Goal: Information Seeking & Learning: Learn about a topic

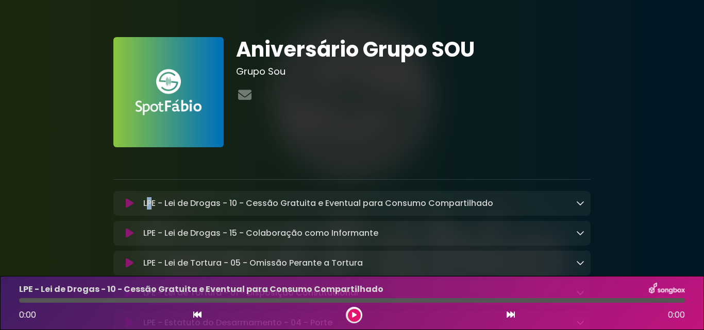
click at [149, 203] on p "LPE - Lei de Drogas - 10 - Cessão Gratuita e Eventual para Consumo Compartilhad…" at bounding box center [318, 203] width 350 height 12
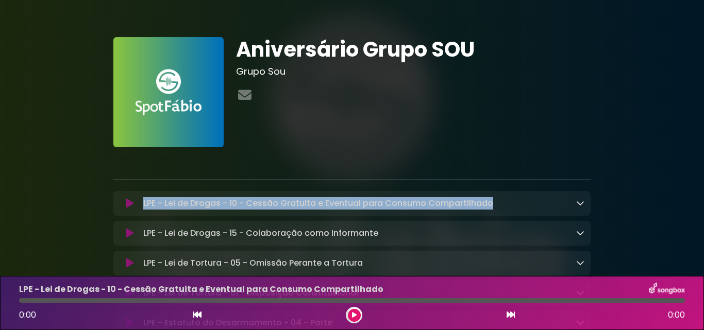
drag, startPoint x: 144, startPoint y: 204, endPoint x: 495, endPoint y: 208, distance: 351.6
click at [496, 207] on div "LPE - Lei de Drogas - 10 - Cessão Gratuita e Eventual para Consumo Compartilhad…" at bounding box center [361, 203] width 445 height 12
copy p "LPE - Lei de Drogas - 10 - Cessão Gratuita e Eventual para Consumo Compartilhado"
click at [576, 205] on icon at bounding box center [580, 203] width 8 height 8
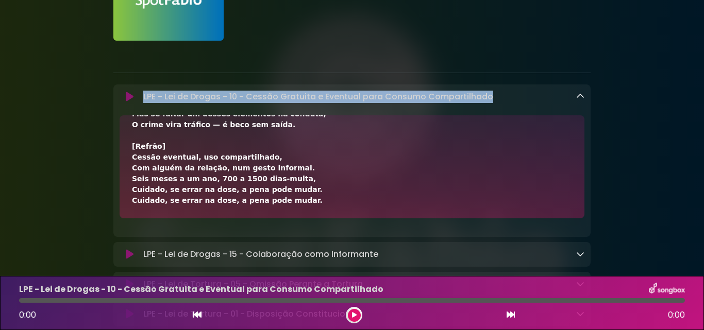
scroll to position [103, 0]
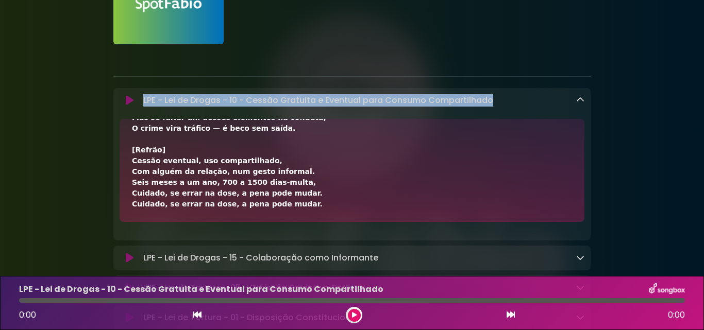
drag, startPoint x: 129, startPoint y: 133, endPoint x: 314, endPoint y: 208, distance: 199.3
click at [314, 208] on div "[Verso 1] Cessão sem lucro, só por ocasião, Com alguém próximo, na mesma intenç…" at bounding box center [352, 170] width 465 height 103
copy div "[Verso 1] Cessão sem lucro, só por ocasião, Com alguém próximo, na mesma intenç…"
click at [579, 100] on icon at bounding box center [580, 100] width 8 height 8
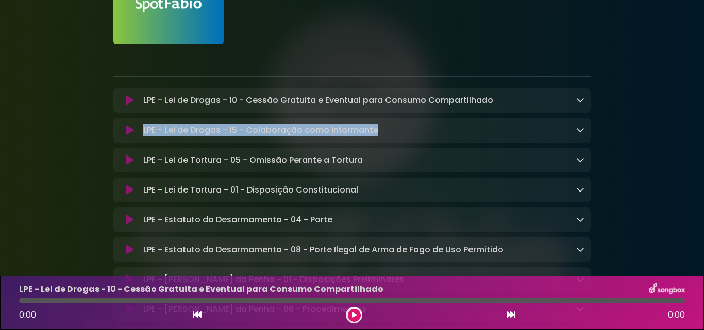
drag, startPoint x: 142, startPoint y: 129, endPoint x: 335, endPoint y: 136, distance: 192.9
click at [393, 135] on div "LPE - Lei de Drogas - 15 - Colaboração como Informante Loading Track..." at bounding box center [361, 130] width 445 height 12
copy p "LPE - Lei de Drogas - 15 - Colaboração como Informante"
click at [581, 133] on icon at bounding box center [580, 130] width 8 height 8
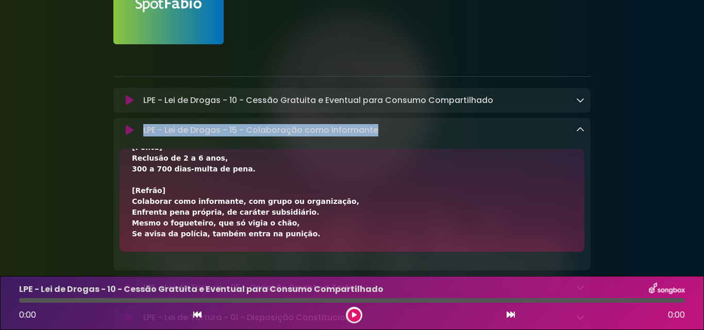
drag, startPoint x: 149, startPoint y: 177, endPoint x: 293, endPoint y: 232, distance: 154.3
click at [292, 232] on div "[Verso 1] Sujeito que informa, mas não age na missão, Sem vínculo direto com a …" at bounding box center [352, 60] width 440 height 357
copy div "[Lorem 2] Ipsumdo sit ametcon, adi eli sed do eiusmo, Tem incidid utlabo etd m …"
click at [579, 131] on icon at bounding box center [580, 130] width 8 height 8
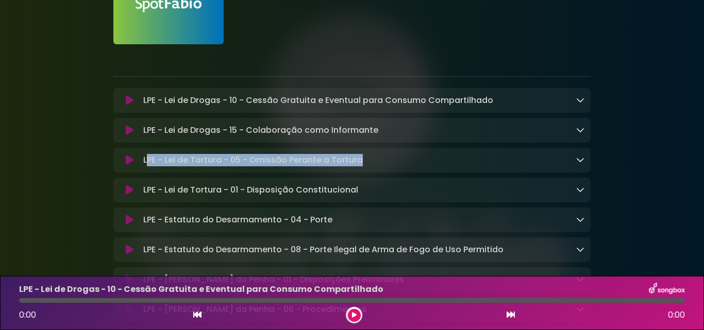
drag, startPoint x: 146, startPoint y: 159, endPoint x: 366, endPoint y: 163, distance: 219.6
click at [366, 163] on div "LPE - Lei de Tortura - 05 - Omissão Perante a Tortura Loading Track..." at bounding box center [361, 160] width 445 height 12
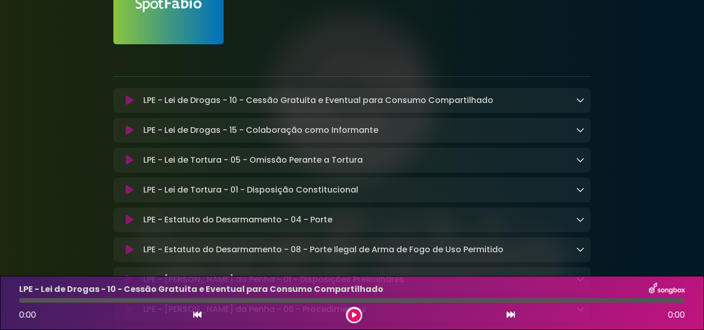
click at [141, 159] on div "LPE - Lei de Tortura - 05 - Omissão Perante a Tortura Loading Track..." at bounding box center [361, 160] width 445 height 12
click at [142, 159] on div "LPE - Lei de Tortura - 05 - Omissão Perante a Tortura Loading Track..." at bounding box center [361, 160] width 445 height 12
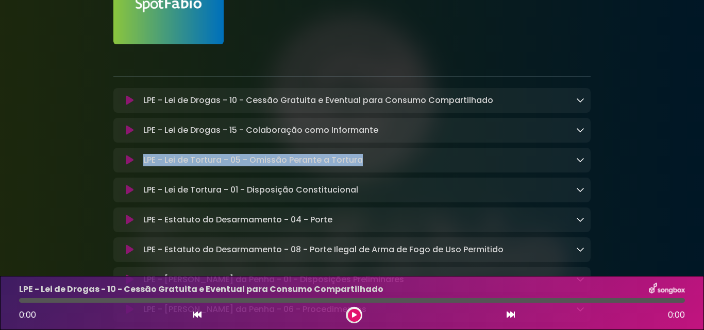
drag, startPoint x: 143, startPoint y: 159, endPoint x: 375, endPoint y: 164, distance: 231.5
click at [376, 164] on div "LPE - Lei de Tortura - 05 - Omissão Perante a Tortura Loading Track..." at bounding box center [361, 160] width 445 height 12
copy p "LPE - Lei de Tortura - 05 - Omissão Perante a Tortura"
click at [578, 162] on icon at bounding box center [580, 160] width 8 height 8
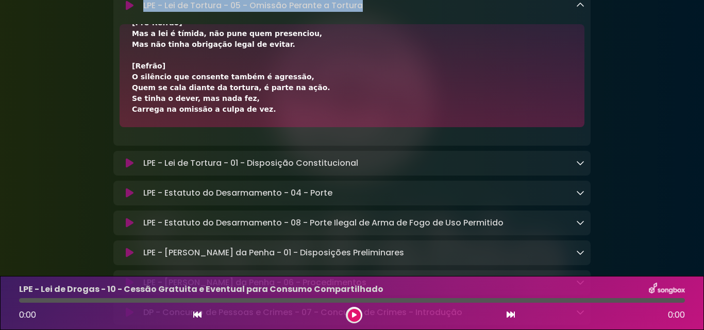
scroll to position [309, 0]
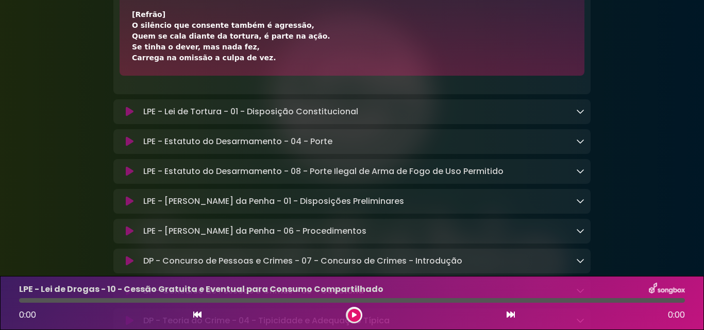
drag, startPoint x: 133, startPoint y: 198, endPoint x: 260, endPoint y: 68, distance: 182.3
click at [260, 68] on div "[Verso] Se havia um dever legal, um papel a cumprir, Mas fechou os olhos, deixo…" at bounding box center [352, 24] width 465 height 103
copy div "[Verso] Se havia um dever legal, um papel a cumprir, Mas fechou os olhos, deixo…"
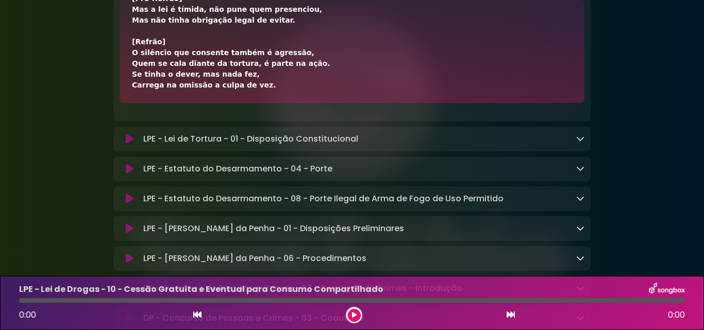
scroll to position [206, 0]
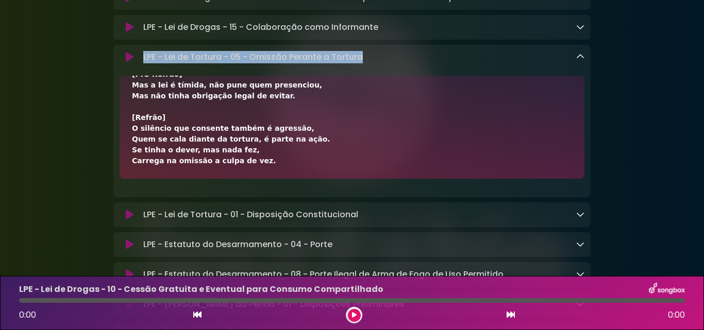
click at [580, 58] on icon at bounding box center [580, 57] width 8 height 8
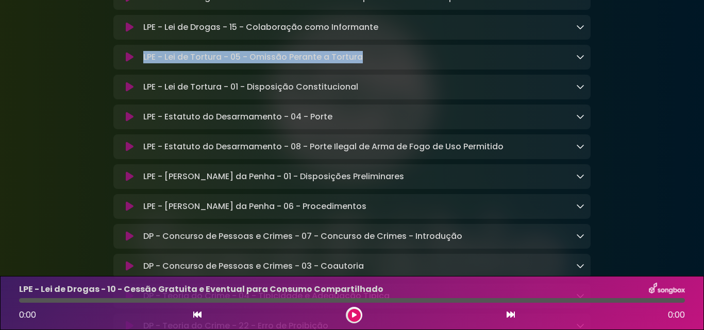
click at [578, 91] on icon at bounding box center [580, 86] width 8 height 8
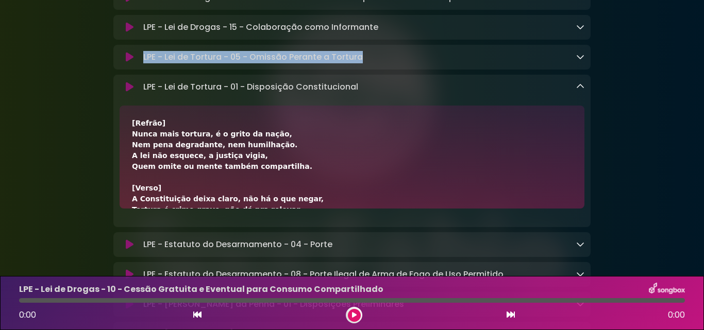
click at [578, 91] on icon at bounding box center [580, 86] width 8 height 8
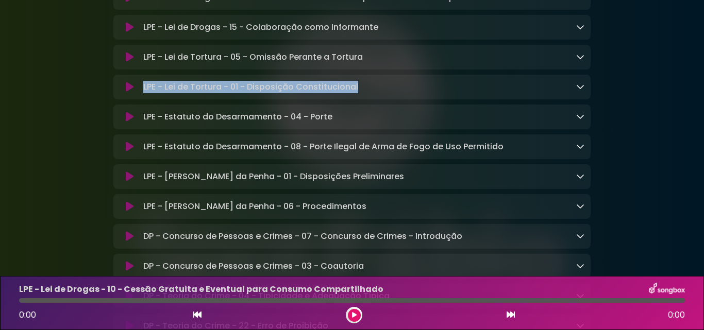
drag, startPoint x: 144, startPoint y: 85, endPoint x: 364, endPoint y: 91, distance: 220.7
click at [364, 91] on div "LPE - Lei de Tortura - 01 - Disposição Constitucional Loading Track..." at bounding box center [361, 87] width 445 height 12
copy p "LPE - Lei de Tortura - 01 - Disposição Constitucional"
click at [581, 91] on icon at bounding box center [580, 86] width 8 height 8
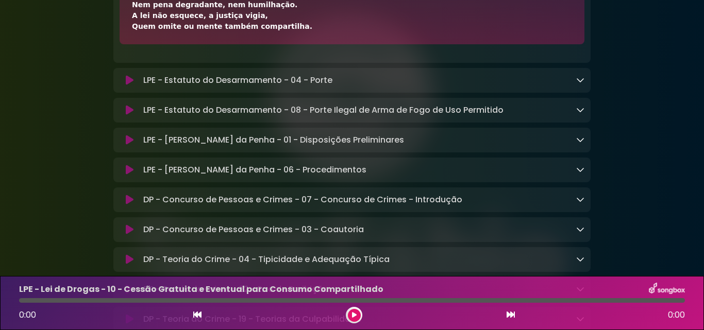
scroll to position [361, 0]
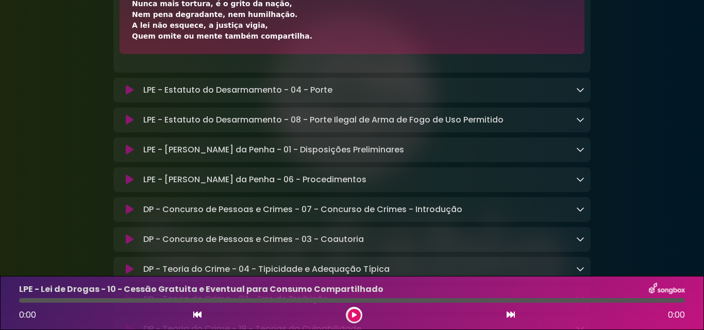
drag, startPoint x: 132, startPoint y: 125, endPoint x: 291, endPoint y: 41, distance: 180.3
copy div "[Refrão] Nunca mais tortura, é o grito da nação, Nem pena degradante, nem humil…"
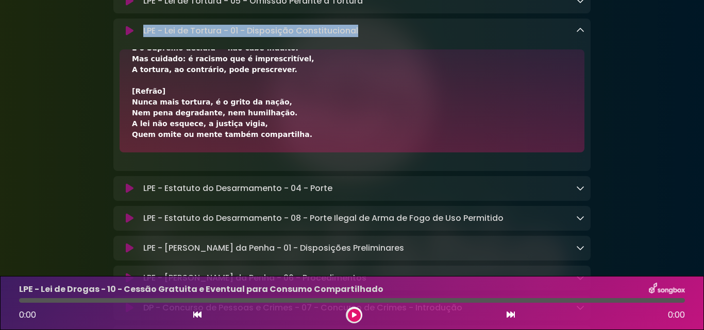
scroll to position [258, 0]
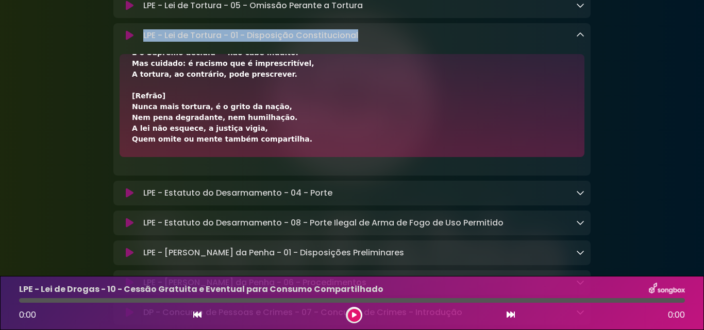
drag, startPoint x: 141, startPoint y: 36, endPoint x: 374, endPoint y: 45, distance: 232.6
click at [374, 45] on div "LPE - Lei de Tortura - 01 - Disposição Constitucional Loading Track..." at bounding box center [351, 99] width 477 height 153
copy p "LPE - Lei de Tortura - 01 - Disposição Constitucional"
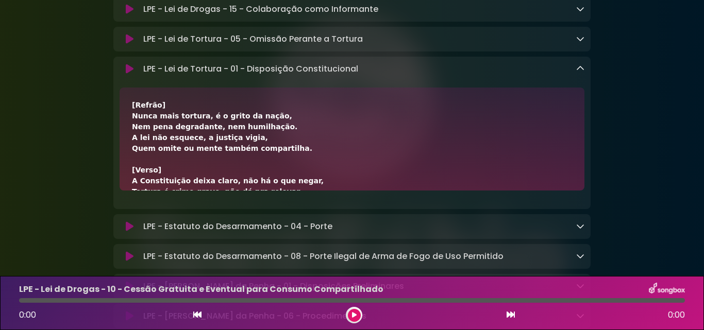
scroll to position [206, 0]
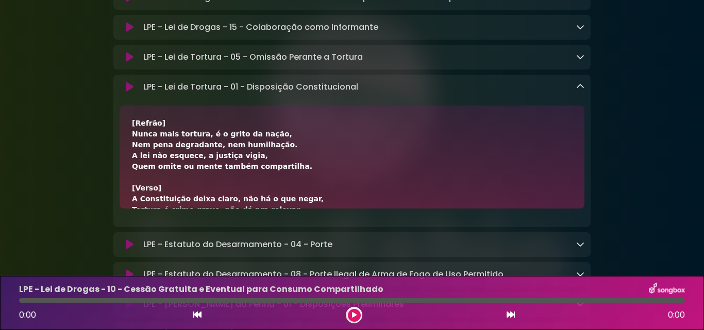
click at [583, 90] on icon at bounding box center [580, 86] width 8 height 8
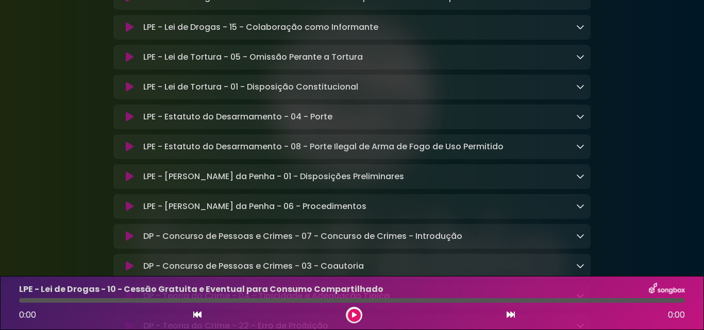
click at [583, 90] on icon at bounding box center [580, 86] width 8 height 8
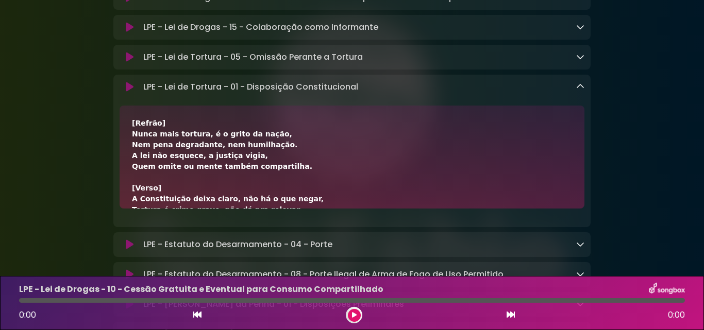
click at [134, 124] on div "[Refrão] Nunca mais tortura, é o grito da nação, Nem pena degradante, nem humil…" at bounding box center [352, 275] width 440 height 314
click at [134, 128] on div "[Refrão] Nunca mais tortura, é o grito da nação, Nem pena degradante, nem humil…" at bounding box center [352, 275] width 440 height 314
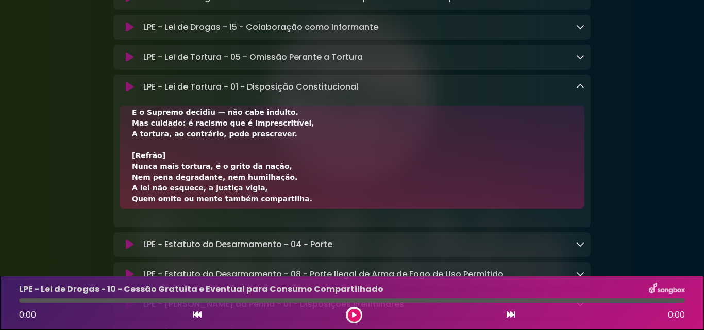
scroll to position [236, 0]
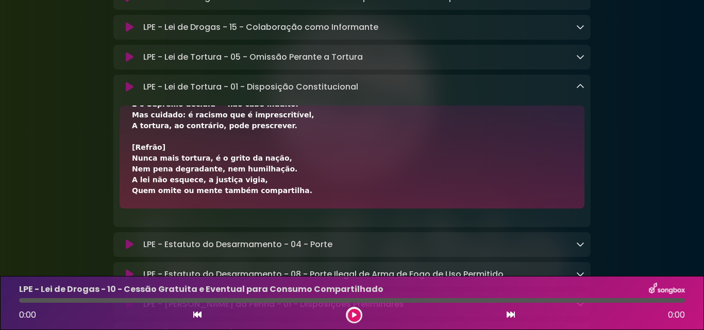
drag, startPoint x: 132, startPoint y: 127, endPoint x: 272, endPoint y: 186, distance: 151.5
click at [296, 191] on div "[Refrão] Nunca mais tortura, é o grito da nação, Nem pena degradante, nem humil…" at bounding box center [352, 39] width 440 height 314
click at [580, 88] on icon at bounding box center [580, 86] width 8 height 8
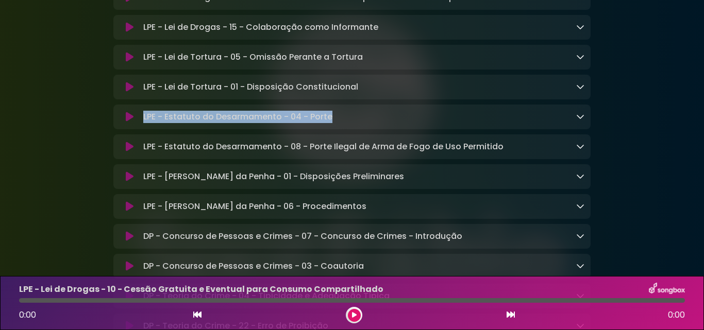
drag, startPoint x: 144, startPoint y: 117, endPoint x: 335, endPoint y: 129, distance: 190.6
click at [335, 129] on div "LPE - Estatuto do Desarmamento - 04 - Porte Loading Track... Name Email" at bounding box center [351, 117] width 477 height 25
click at [579, 116] on icon at bounding box center [580, 116] width 8 height 8
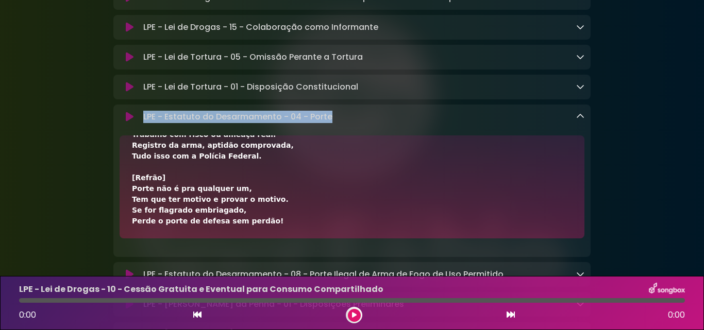
scroll to position [560, 0]
drag, startPoint x: 132, startPoint y: 153, endPoint x: 269, endPoint y: 221, distance: 153.1
click at [577, 118] on icon at bounding box center [580, 116] width 8 height 8
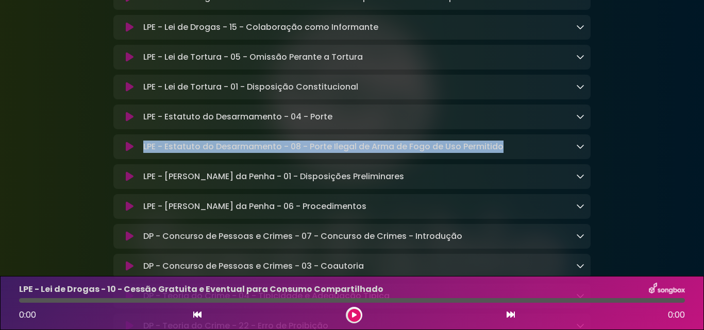
drag, startPoint x: 143, startPoint y: 148, endPoint x: 508, endPoint y: 152, distance: 364.4
click at [508, 152] on div "LPE - Estatuto do Desarmamento - 08 - Porte Ilegal de Arma de Fogo de Uso Permi…" at bounding box center [361, 147] width 445 height 12
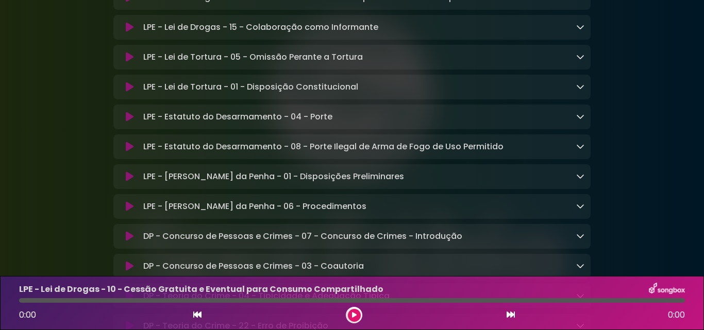
click at [575, 152] on div "LPE - Estatuto do Desarmamento - 08 - Porte Ilegal de Arma de Fogo de Uso Permi…" at bounding box center [361, 147] width 445 height 12
click at [577, 151] on icon at bounding box center [580, 146] width 8 height 8
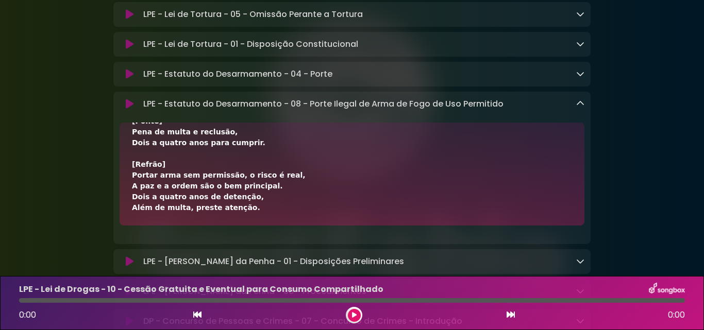
scroll to position [206, 0]
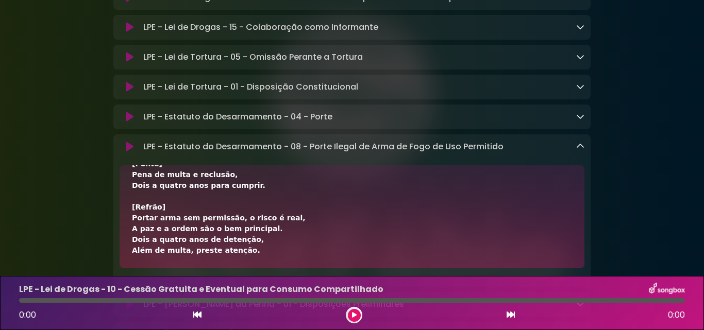
drag, startPoint x: 131, startPoint y: 182, endPoint x: 262, endPoint y: 254, distance: 148.6
click at [262, 254] on div "[Verso 1] Portar ou transportar, ocultar ou emprestar, Se a arma é permitida, t…" at bounding box center [352, 216] width 465 height 103
click at [579, 151] on icon at bounding box center [580, 146] width 8 height 8
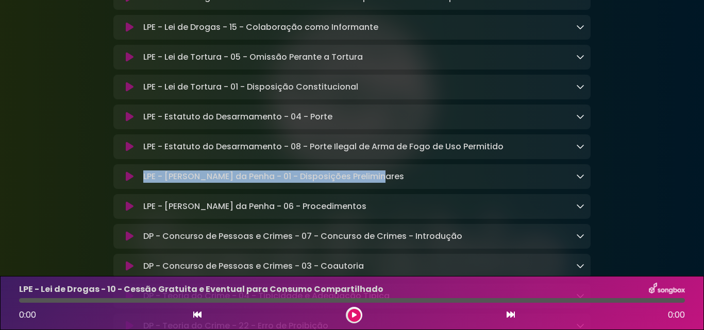
drag, startPoint x: 145, startPoint y: 178, endPoint x: 378, endPoint y: 186, distance: 233.1
click at [378, 183] on div "LPE - [PERSON_NAME] da Penha - 01 - Disposições Preliminares Loading Track..." at bounding box center [361, 177] width 445 height 12
drag, startPoint x: 142, startPoint y: 178, endPoint x: 375, endPoint y: 189, distance: 233.2
click at [375, 189] on div "LPE - [PERSON_NAME] da Penha - 01 - Disposições Preliminares Loading Track..." at bounding box center [351, 176] width 477 height 25
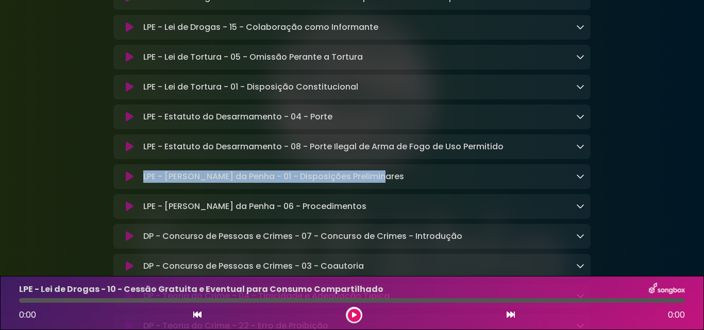
click at [581, 180] on icon at bounding box center [580, 176] width 8 height 8
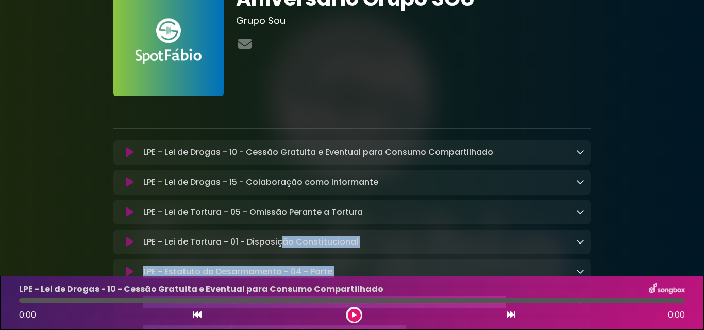
scroll to position [52, 0]
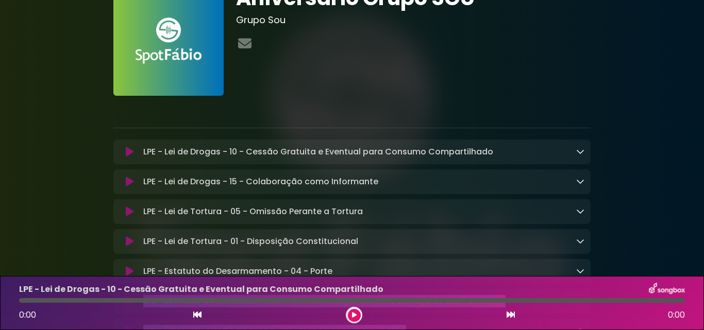
drag, startPoint x: 131, startPoint y: 217, endPoint x: 658, endPoint y: 256, distance: 527.7
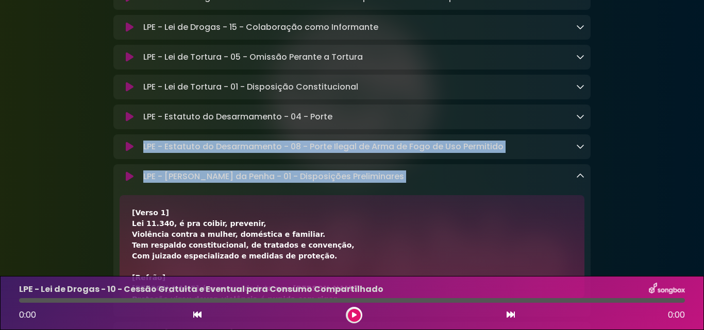
scroll to position [258, 0]
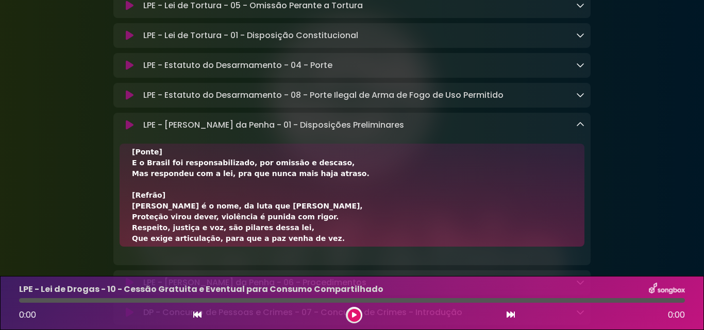
scroll to position [409, 0]
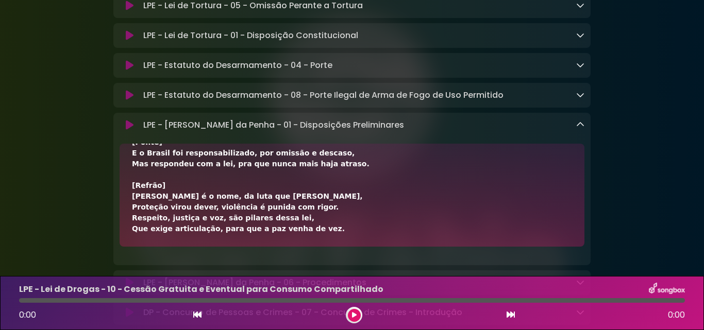
drag, startPoint x: 132, startPoint y: 165, endPoint x: 301, endPoint y: 247, distance: 187.7
click at [301, 247] on div "[Verso 1] Lei 11.340, é pra coibir, prevenir, Violência contra a mulher, domést…" at bounding box center [352, 195] width 465 height 103
click at [578, 129] on icon at bounding box center [580, 125] width 8 height 8
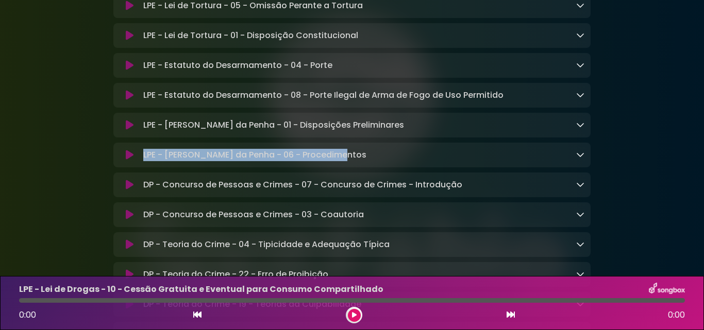
drag, startPoint x: 144, startPoint y: 159, endPoint x: 340, endPoint y: 161, distance: 196.4
click at [340, 161] on div "LPE - [PERSON_NAME] da Penha - 06 - Procedimentos Loading Track..." at bounding box center [361, 155] width 445 height 12
click at [340, 160] on div "LPE - [PERSON_NAME] da Penha - 06 - Procedimentos Loading Track..." at bounding box center [361, 155] width 445 height 12
drag, startPoint x: 145, startPoint y: 160, endPoint x: 344, endPoint y: 162, distance: 199.0
click at [344, 161] on div "LPE - [PERSON_NAME] da Penha - 06 - Procedimentos Loading Track..." at bounding box center [361, 155] width 445 height 12
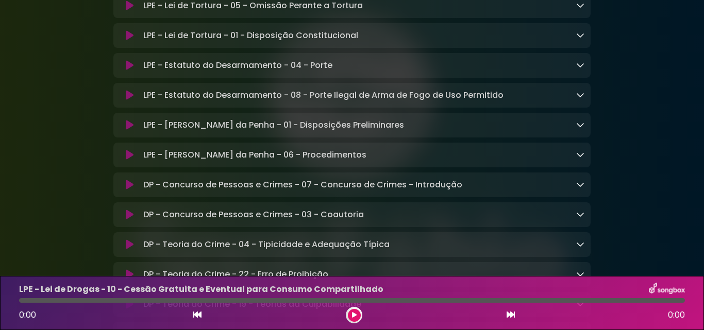
click at [575, 160] on div "LPE - [PERSON_NAME] da Penha - 06 - Procedimentos Loading Track..." at bounding box center [361, 155] width 445 height 12
click at [581, 159] on icon at bounding box center [580, 155] width 8 height 8
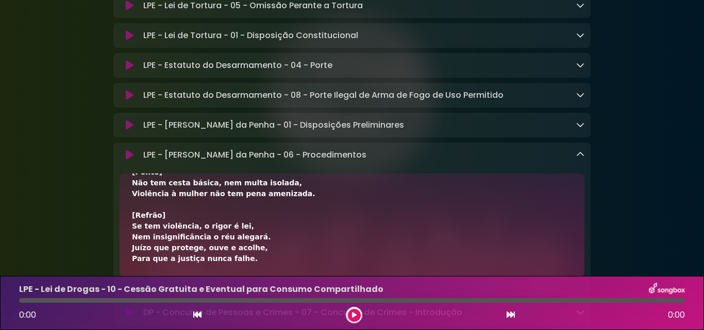
drag, startPoint x: 131, startPoint y: 194, endPoint x: 253, endPoint y: 274, distance: 145.3
click at [253, 274] on div "[Verso 1] É juizado, não juizado especial, Tem competência dupla e essencial. J…" at bounding box center [352, 225] width 465 height 103
click at [584, 159] on icon at bounding box center [580, 155] width 8 height 8
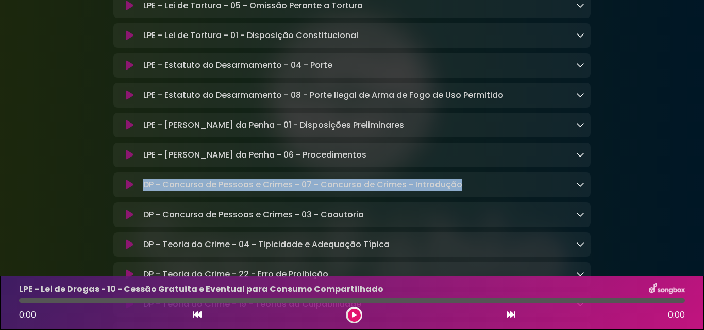
drag, startPoint x: 144, startPoint y: 189, endPoint x: 458, endPoint y: 195, distance: 314.0
click at [458, 191] on p "DP - Concurso de Pessoas e Crimes - 07 - Concurso de Crimes - Introdução Loadin…" at bounding box center [302, 185] width 319 height 12
click at [579, 189] on icon at bounding box center [580, 184] width 8 height 8
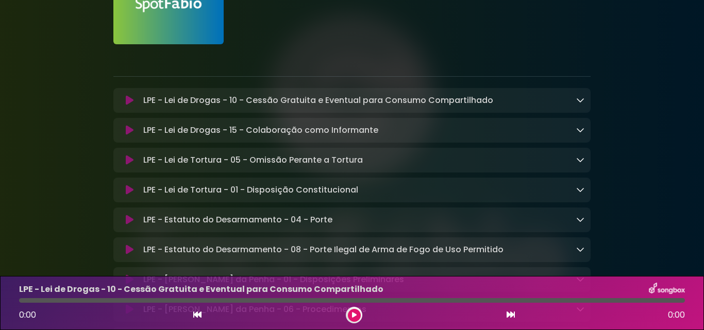
scroll to position [0, 0]
drag, startPoint x: 134, startPoint y: 224, endPoint x: 395, endPoint y: 247, distance: 262.9
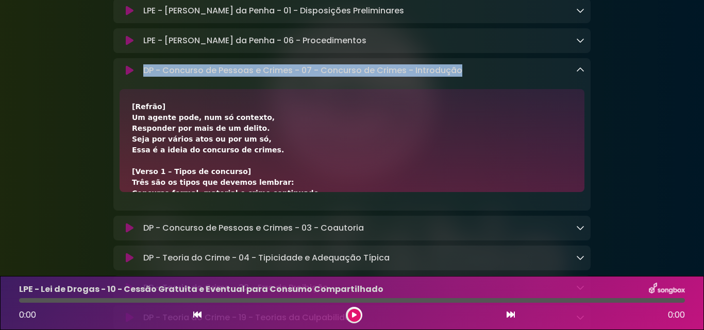
scroll to position [412, 0]
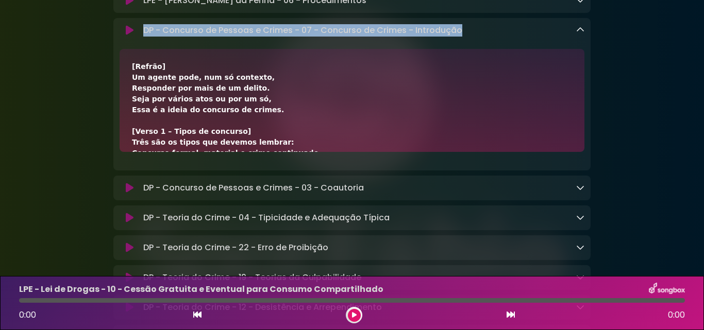
click at [135, 68] on div "[Refrão] Um agente pode, num só contexto, Responder por mais de um delito. Seja…" at bounding box center [352, 272] width 440 height 422
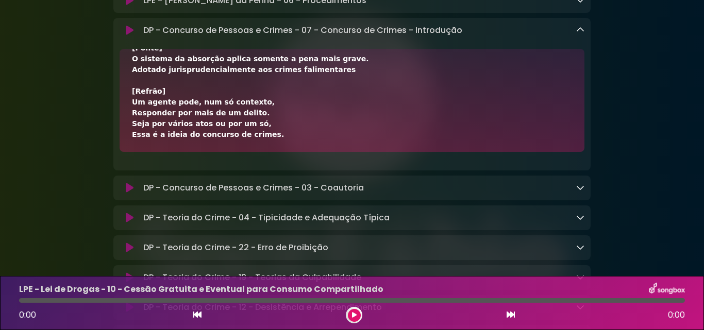
scroll to position [344, 0]
drag, startPoint x: 134, startPoint y: 68, endPoint x: 259, endPoint y: 146, distance: 148.2
click at [259, 146] on div "[Refrão] Um agente pode, num só contexto, Responder por mais de um delito. Seja…" at bounding box center [352, 100] width 465 height 103
click at [576, 31] on icon at bounding box center [580, 30] width 8 height 8
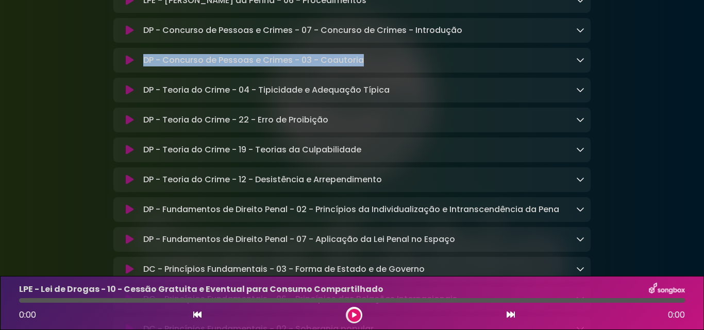
drag, startPoint x: 144, startPoint y: 66, endPoint x: 382, endPoint y: 69, distance: 238.7
click at [382, 66] on div "DP - Concurso de Pessoas e Crimes - 03 - Coautoria Loading Track..." at bounding box center [361, 60] width 445 height 12
drag, startPoint x: 145, startPoint y: 65, endPoint x: 399, endPoint y: 67, distance: 254.1
click at [399, 66] on div "DP - Concurso de Pessoas e Crimes - 03 - Coautoria Loading Track..." at bounding box center [361, 60] width 445 height 12
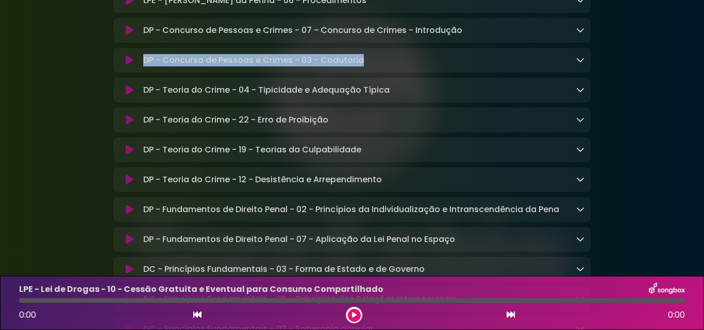
click at [580, 64] on icon at bounding box center [580, 60] width 8 height 8
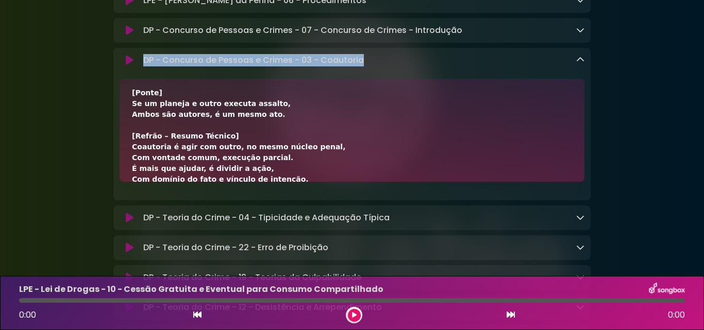
scroll to position [409, 0]
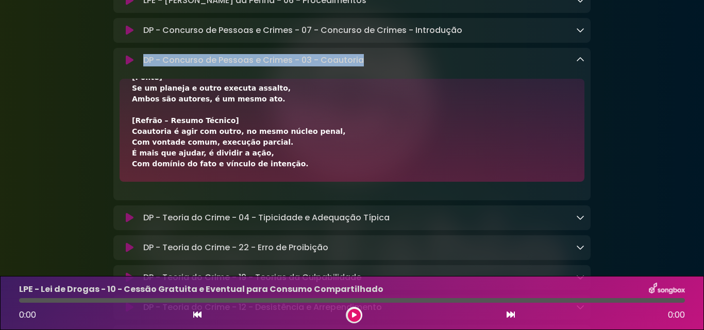
drag, startPoint x: 134, startPoint y: 101, endPoint x: 273, endPoint y: 181, distance: 161.2
click at [273, 181] on div "[Verso 1 – Conceito e Teorias] Coautoria é quando dois ou mais, com união de in…" at bounding box center [352, 130] width 465 height 103
click at [581, 64] on icon at bounding box center [580, 60] width 8 height 8
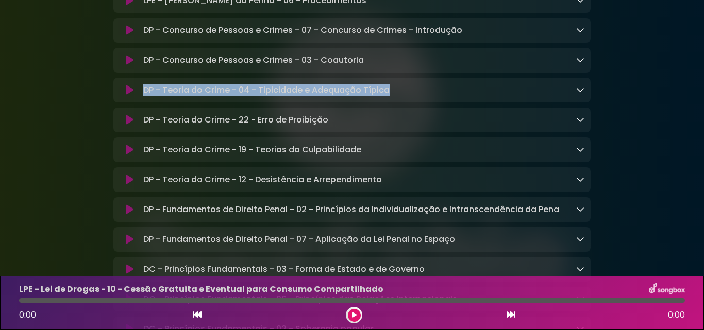
drag, startPoint x: 145, startPoint y: 95, endPoint x: 396, endPoint y: 98, distance: 251.1
click at [396, 96] on div "DP - Teoria do Crime - 04 - Tipicidade e Adequação Típica Loading Track..." at bounding box center [361, 90] width 445 height 12
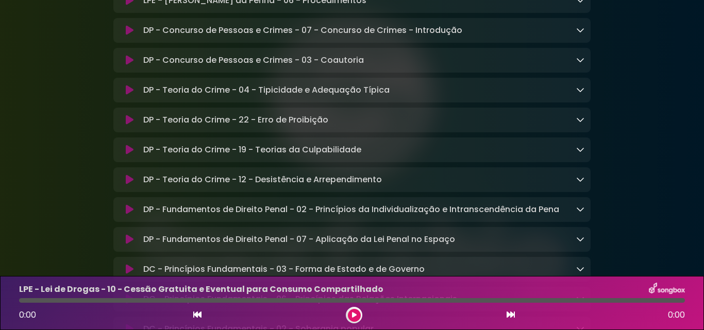
click at [388, 96] on p "DP - Teoria do Crime - 04 - Tipicidade e Adequação Típica Loading Track..." at bounding box center [266, 90] width 246 height 12
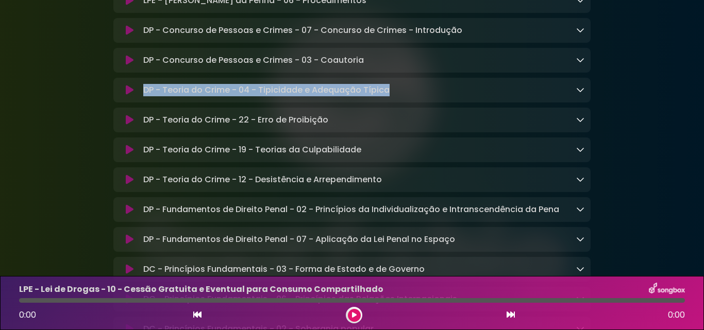
drag, startPoint x: 145, startPoint y: 96, endPoint x: 396, endPoint y: 96, distance: 251.0
click at [396, 96] on div "DP - Teoria do Crime - 04 - Tipicidade e Adequação Típica Loading Track..." at bounding box center [361, 90] width 445 height 12
drag, startPoint x: 143, startPoint y: 95, endPoint x: 388, endPoint y: 101, distance: 244.9
click at [388, 96] on div "DP - Teoria do Crime - 04 - Tipicidade e Adequação Típica Loading Track..." at bounding box center [361, 90] width 445 height 12
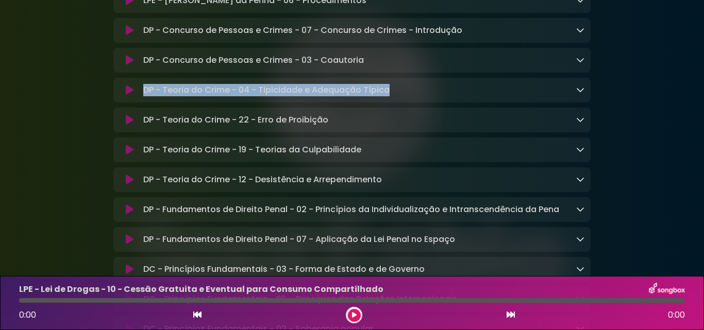
click at [388, 96] on div "DP - Teoria do Crime - 04 - Tipicidade e Adequação Típica Loading Track..." at bounding box center [361, 90] width 445 height 12
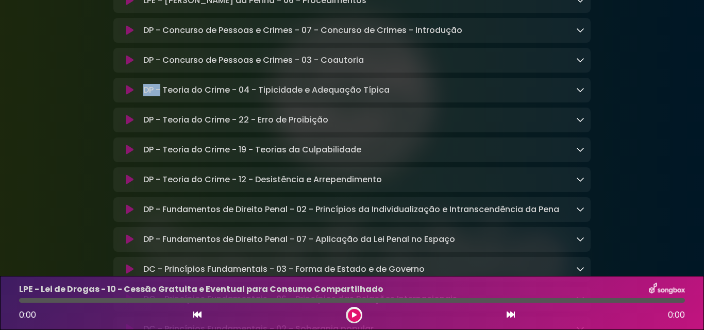
drag, startPoint x: 140, startPoint y: 92, endPoint x: 159, endPoint y: 93, distance: 19.1
click at [159, 93] on div "DP - Teoria do Crime - 04 - Tipicidade e Adequação Típica Loading Track..." at bounding box center [361, 90] width 445 height 12
click at [160, 93] on p "DP - Teoria do Crime - 04 - Tipicidade e Adequação Típica Loading Track..." at bounding box center [266, 90] width 246 height 12
click at [149, 94] on p "DP - Teoria do Crime - 04 - Tipicidade e Adequação Típica Loading Track..." at bounding box center [266, 90] width 246 height 12
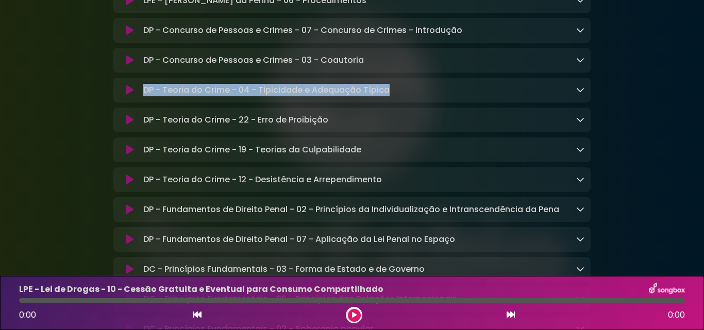
drag, startPoint x: 144, startPoint y: 95, endPoint x: 387, endPoint y: 100, distance: 242.8
click at [387, 96] on p "DP - Teoria do Crime - 04 - Tipicidade e Adequação Típica Loading Track..." at bounding box center [266, 90] width 246 height 12
click at [581, 94] on icon at bounding box center [580, 90] width 8 height 8
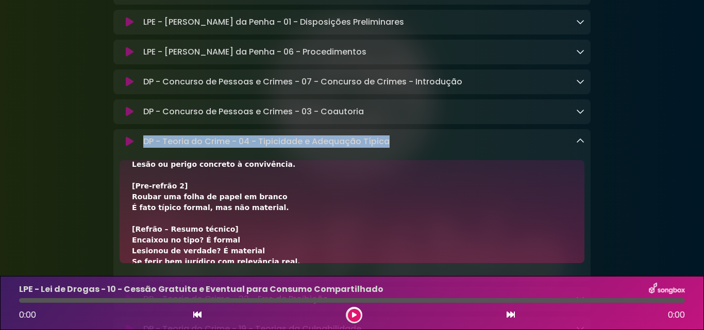
scroll to position [257, 0]
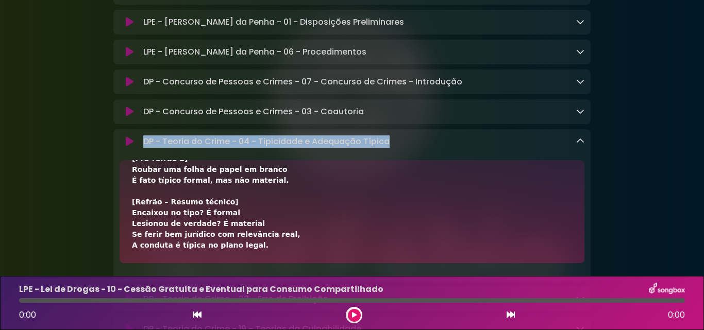
drag, startPoint x: 130, startPoint y: 132, endPoint x: 246, endPoint y: 262, distance: 174.1
click at [246, 262] on div "[Verso 1 – Tipicidade formal] Tipicidade formal é a adequação Da conduta do age…" at bounding box center [352, 211] width 465 height 103
click at [579, 145] on icon at bounding box center [580, 141] width 8 height 8
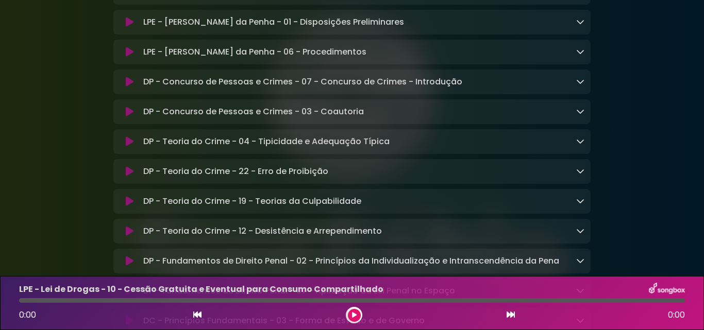
drag, startPoint x: 328, startPoint y: 182, endPoint x: 143, endPoint y: 180, distance: 185.1
click at [143, 178] on div "DP - Teoria do Crime - 22 - Erro de Proibição Loading Track..." at bounding box center [361, 171] width 445 height 12
click at [146, 178] on p "DP - Teoria do Crime - 22 - Erro de Proibição Loading Track..." at bounding box center [235, 171] width 185 height 12
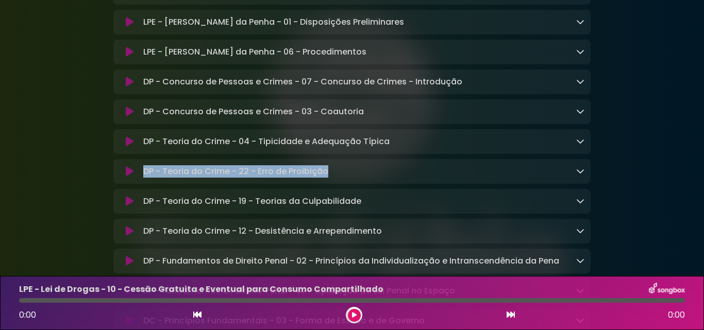
drag, startPoint x: 145, startPoint y: 175, endPoint x: 330, endPoint y: 181, distance: 185.7
click at [330, 178] on div "DP - Teoria do Crime - 22 - Erro de Proibição Loading Track..." at bounding box center [361, 171] width 445 height 12
click at [577, 172] on link at bounding box center [580, 171] width 8 height 12
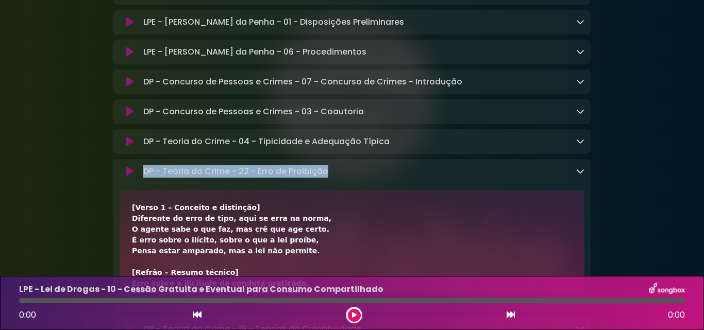
drag, startPoint x: 131, startPoint y: 211, endPoint x: 352, endPoint y: 264, distance: 226.9
click at [352, 264] on div "[Verso 1 – Conceito e distinção] Diferente do erro de tipo, aqui se erra na nor…" at bounding box center [352, 241] width 465 height 103
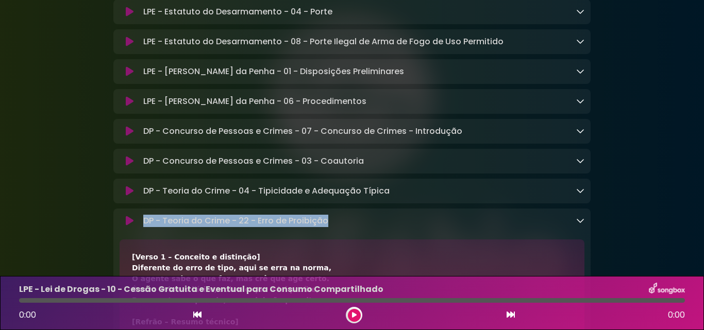
scroll to position [412, 0]
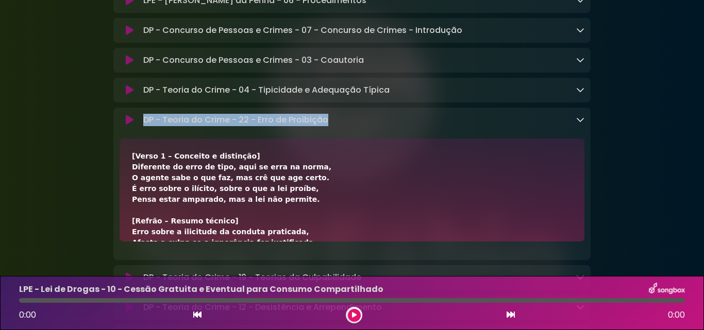
click at [138, 171] on div "[Verso 1 – Conceito e distinção] Diferente do erro de tipo, aqui se erra na nor…" at bounding box center [352, 329] width 440 height 357
click at [140, 163] on div "[Verso 1 – Conceito e distinção] Diferente do erro de tipo, aqui se erra na nor…" at bounding box center [352, 329] width 440 height 357
click at [268, 163] on div "[Verso 1 – Conceito e distinção] Diferente do erro de tipo, aqui se erra na nor…" at bounding box center [352, 329] width 440 height 357
click at [172, 187] on div "[Verso 1 – Conceito e distinção] Diferente do erro de tipo, aqui se erra na nor…" at bounding box center [352, 329] width 440 height 357
drag, startPoint x: 158, startPoint y: 185, endPoint x: 465, endPoint y: 201, distance: 307.1
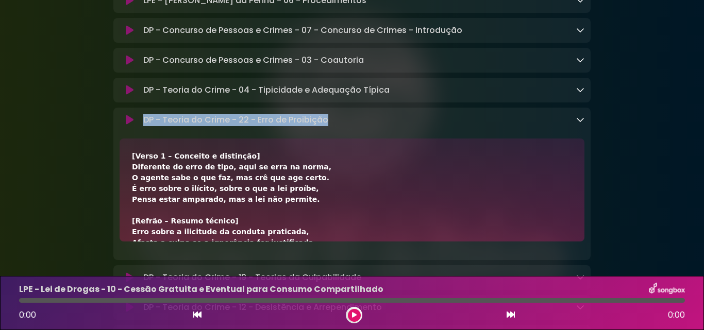
click at [465, 201] on div "[Verso 1 – Conceito e distinção] Diferente do erro de tipo, aqui se erra na nor…" at bounding box center [352, 329] width 440 height 357
click at [579, 124] on icon at bounding box center [580, 119] width 8 height 8
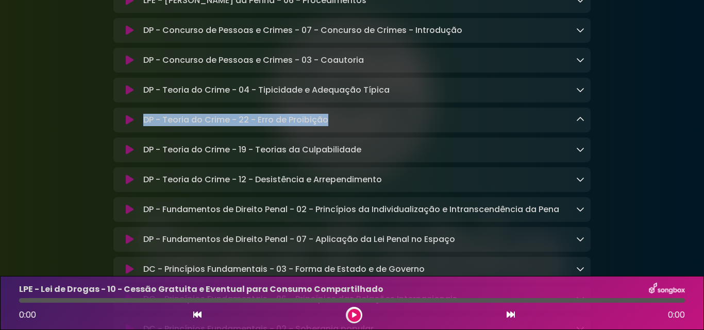
click at [579, 124] on icon at bounding box center [580, 119] width 8 height 8
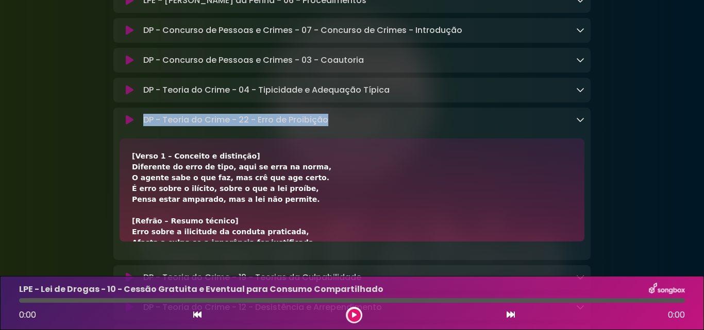
click at [131, 174] on div "[Verso 1 – Conceito e distinção] Diferente do erro de tipo, aqui se erra na nor…" at bounding box center [352, 190] width 465 height 103
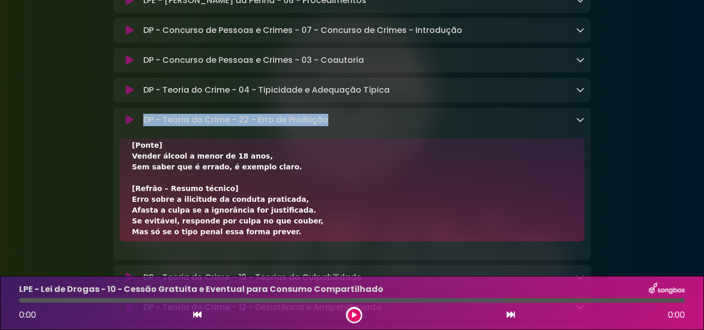
scroll to position [279, 0]
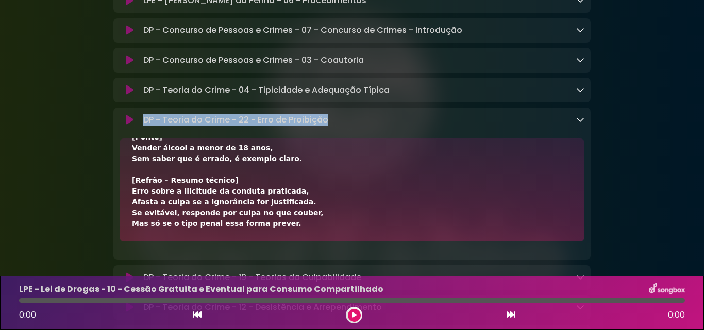
drag, startPoint x: 132, startPoint y: 162, endPoint x: 283, endPoint y: 231, distance: 166.3
click at [282, 229] on div "[Verso 1 – Conceito e distinção] Diferente do erro de tipo, aqui se erra na nor…" at bounding box center [352, 50] width 440 height 357
click at [577, 124] on icon at bounding box center [580, 119] width 8 height 8
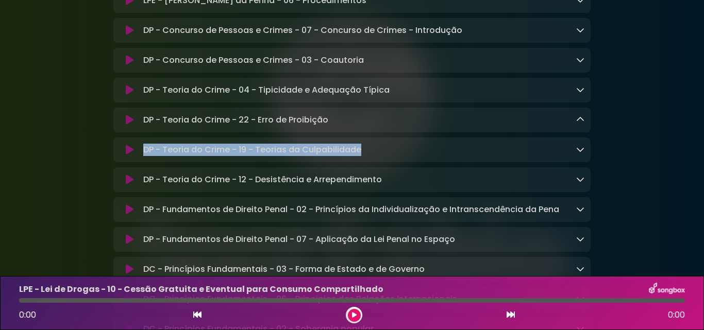
drag, startPoint x: 143, startPoint y: 155, endPoint x: 392, endPoint y: 160, distance: 249.0
click at [392, 156] on div "DP - Teoria do Crime - 19 - Teorias da Culpabilidade Loading Track..." at bounding box center [361, 150] width 445 height 12
click at [580, 154] on icon at bounding box center [580, 149] width 8 height 8
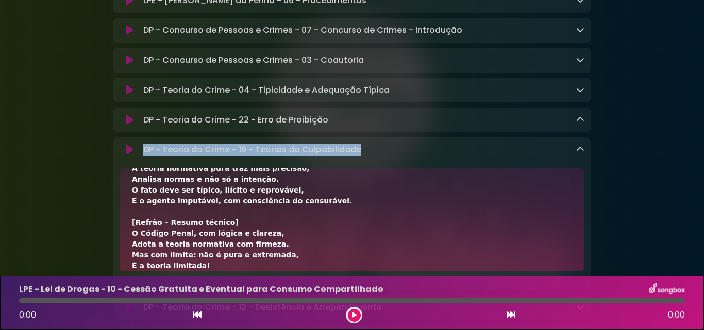
scroll to position [344, 0]
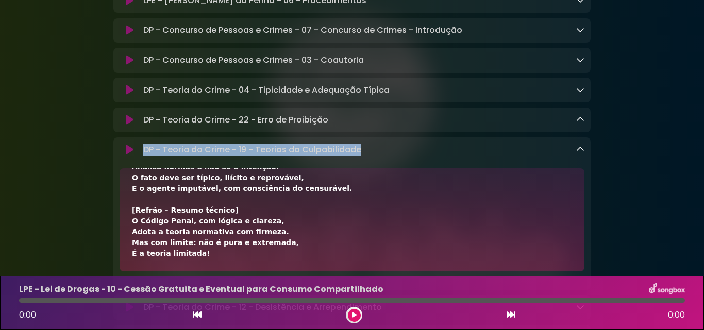
drag, startPoint x: 132, startPoint y: 194, endPoint x: 260, endPoint y: 270, distance: 148.8
click at [260, 270] on div "[Intro] Culpabilidade é juizo de reprovabilidade, Sobre a conduta do agente. [V…" at bounding box center [352, 220] width 465 height 103
click at [581, 154] on icon at bounding box center [580, 149] width 8 height 8
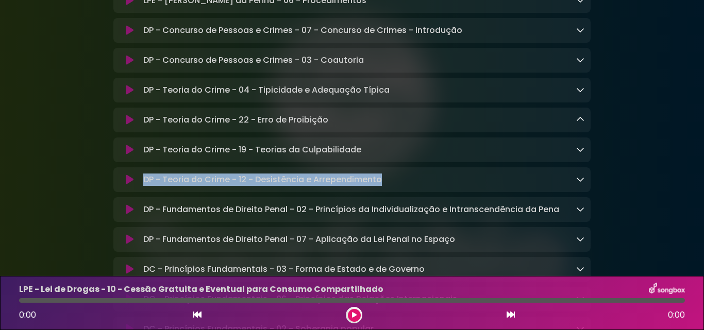
drag, startPoint x: 142, startPoint y: 185, endPoint x: 393, endPoint y: 193, distance: 251.2
click at [393, 186] on div "DP - Teoria do Crime - 12 - Desistência e Arrependimento Loading Track..." at bounding box center [361, 180] width 445 height 12
click at [394, 186] on div "DP - Teoria do Crime - 12 - Desistência e Arrependimento Loading Track..." at bounding box center [361, 180] width 445 height 12
click at [578, 184] on icon at bounding box center [580, 179] width 8 height 8
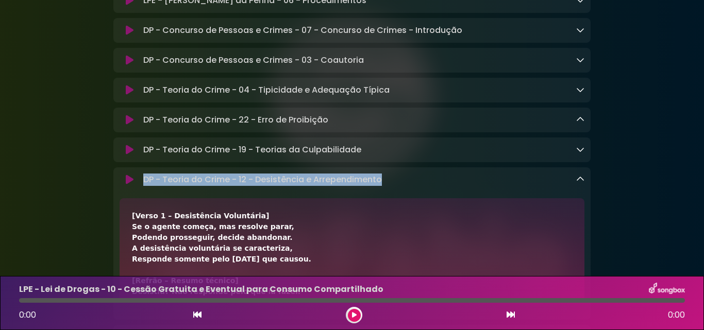
drag, startPoint x: 132, startPoint y: 223, endPoint x: 295, endPoint y: 273, distance: 170.5
click at [349, 216] on div "[Verso 1 – Desistência Voluntária] Se o agente começa, mas resolve parar, Poden…" at bounding box center [352, 249] width 465 height 103
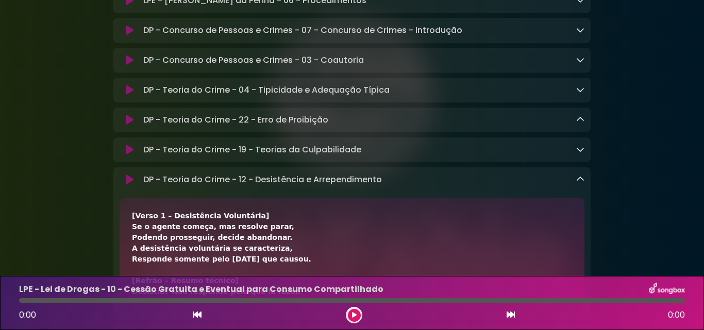
drag, startPoint x: 667, startPoint y: 149, endPoint x: 670, endPoint y: 168, distance: 19.3
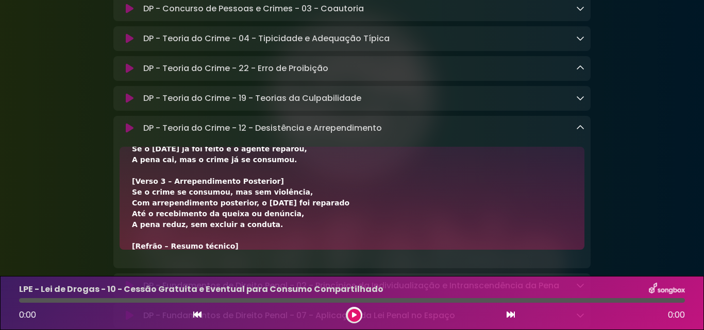
scroll to position [301, 0]
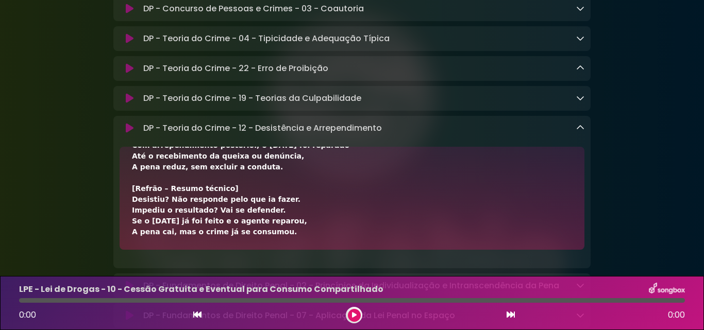
drag, startPoint x: 131, startPoint y: 171, endPoint x: 272, endPoint y: 248, distance: 160.3
click at [272, 249] on div "[Verso 1 – Desistência Voluntária] Se o agente começa, mas resolve parar, Poden…" at bounding box center [352, 198] width 465 height 103
click at [581, 132] on icon at bounding box center [580, 128] width 8 height 8
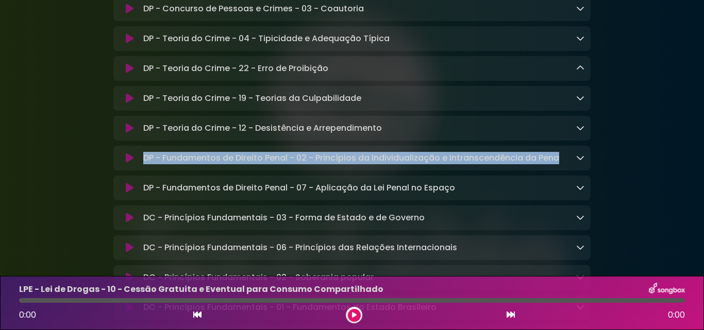
drag, startPoint x: 144, startPoint y: 165, endPoint x: 562, endPoint y: 166, distance: 418.6
click at [563, 164] on div "DP - Fundamentos de Direito Penal - 02 - Princípios da Individualização e Intra…" at bounding box center [361, 158] width 445 height 12
click at [562, 164] on div "DP - Fundamentos de Direito Penal - 02 - Princípios da Individualização e Intra…" at bounding box center [361, 158] width 445 height 12
click at [576, 162] on icon at bounding box center [580, 158] width 8 height 8
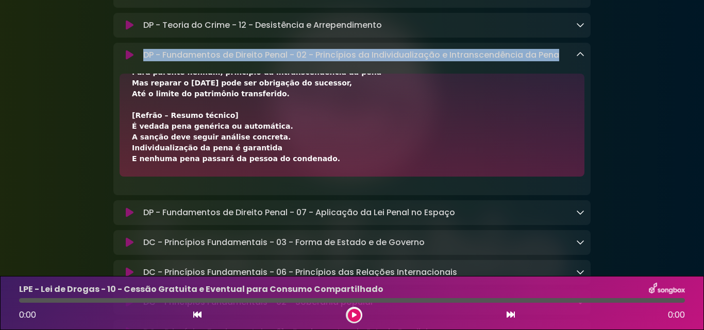
drag, startPoint x: 131, startPoint y: 198, endPoint x: 305, endPoint y: 171, distance: 175.8
click at [305, 171] on div "[Verso 1 – Conceito e previsão] A pena deve ser individualizada, Prevista na Co…" at bounding box center [352, 125] width 465 height 103
click at [579, 59] on icon at bounding box center [580, 55] width 8 height 8
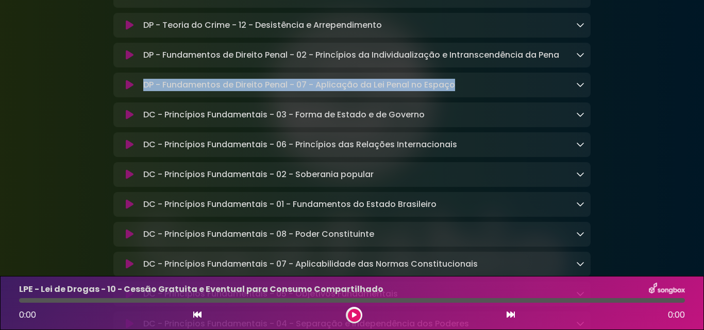
drag, startPoint x: 142, startPoint y: 91, endPoint x: 460, endPoint y: 96, distance: 318.6
click at [460, 91] on div "DP - Fundamentos de Direito Penal - 07 - Aplicação da Lei Penal no Espaço Loadi…" at bounding box center [361, 85] width 445 height 12
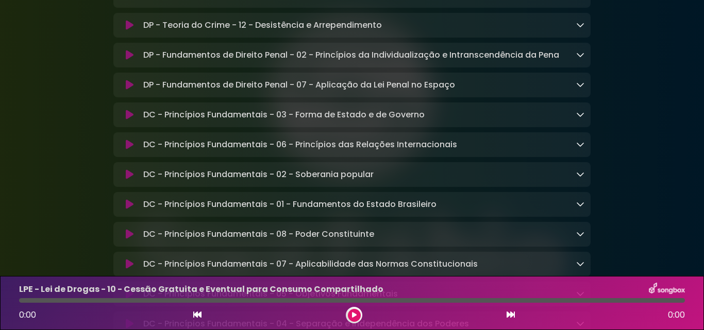
click at [575, 91] on div "DP - Fundamentos de Direito Penal - 07 - Aplicação da Lei Penal no Espaço Loadi…" at bounding box center [361, 85] width 445 height 12
click at [578, 89] on icon at bounding box center [580, 84] width 8 height 8
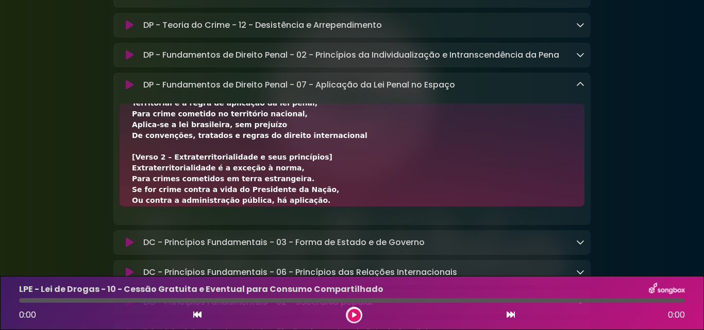
scroll to position [191, 0]
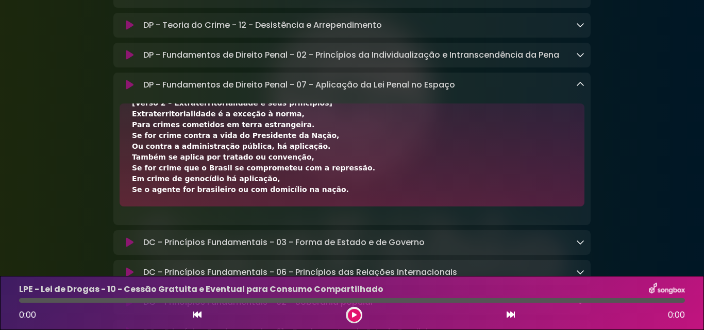
drag, startPoint x: 132, startPoint y: 129, endPoint x: 366, endPoint y: 198, distance: 243.4
click at [366, 198] on div "[Verso 1 – Regra da territorialidade] A lei penal brasileira rege o fato pratic…" at bounding box center [352, 93] width 440 height 336
click at [578, 89] on icon at bounding box center [580, 84] width 8 height 8
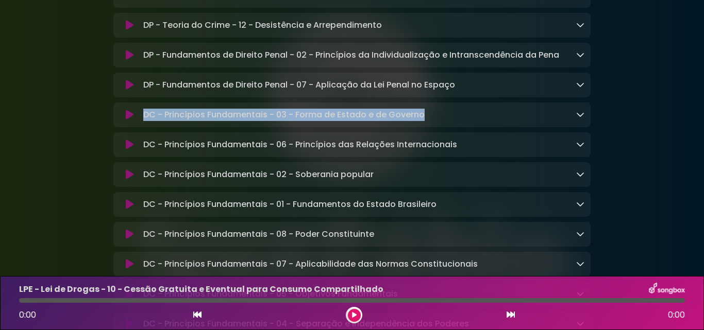
drag, startPoint x: 142, startPoint y: 123, endPoint x: 432, endPoint y: 126, distance: 290.2
click at [432, 121] on div "DC - Princípios Fundamentais - 03 - Forma de Estado e de Governo Loading Track.…" at bounding box center [361, 115] width 445 height 12
drag, startPoint x: 143, startPoint y: 124, endPoint x: 429, endPoint y: 124, distance: 286.1
click at [429, 121] on div "DC - Princípios Fundamentais - 03 - Forma de Estado e de Governo Loading Track.…" at bounding box center [361, 115] width 445 height 12
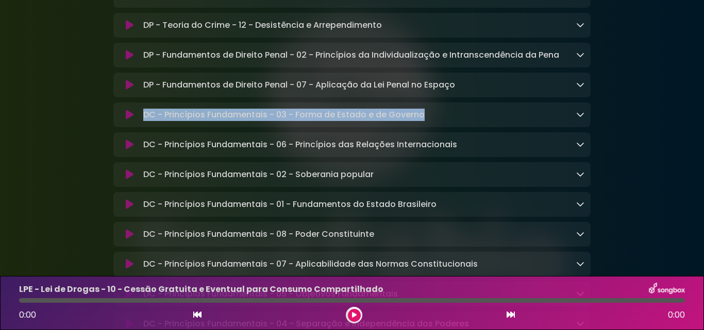
click at [429, 121] on div "DC - Princípios Fundamentais - 03 - Forma de Estado e de Governo Loading Track.…" at bounding box center [361, 115] width 445 height 12
drag, startPoint x: 143, startPoint y: 124, endPoint x: 422, endPoint y: 125, distance: 279.4
click at [422, 121] on div "DC - Princípios Fundamentais - 03 - Forma de Estado e de Governo Loading Track.…" at bounding box center [361, 115] width 445 height 12
click at [580, 119] on icon at bounding box center [580, 114] width 8 height 8
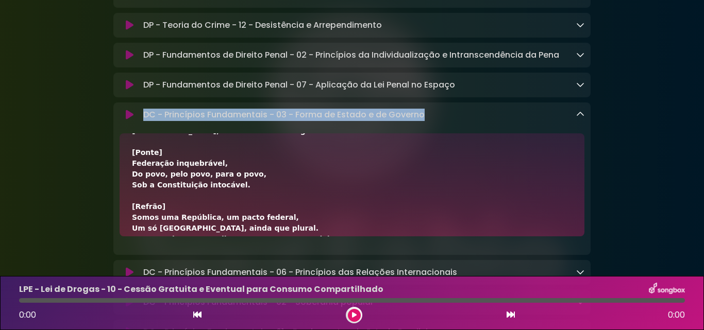
scroll to position [355, 0]
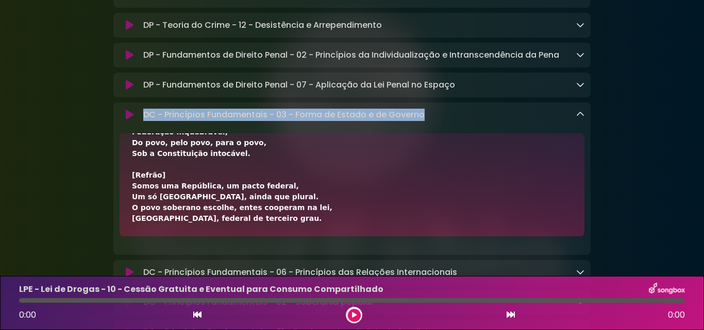
drag, startPoint x: 131, startPoint y: 157, endPoint x: 292, endPoint y: 240, distance: 181.0
click at [292, 237] on div "[Verso 1] República é governo fundado na soberania popular, Mandatos temporário…" at bounding box center [352, 185] width 465 height 103
click at [582, 119] on icon at bounding box center [580, 114] width 8 height 8
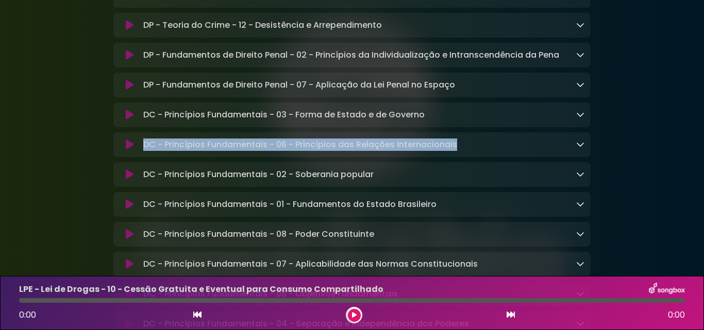
drag, startPoint x: 144, startPoint y: 155, endPoint x: 456, endPoint y: 157, distance: 311.3
click at [458, 151] on div "DC - Princípios Fundamentais - 06 - Princípios das Relações Internacionais Load…" at bounding box center [361, 145] width 445 height 12
click at [578, 148] on icon at bounding box center [580, 144] width 8 height 8
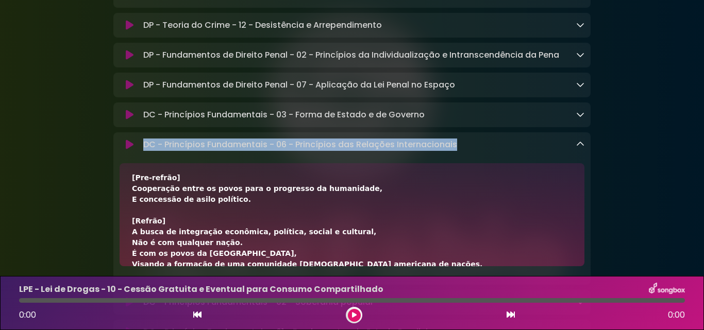
scroll to position [322, 0]
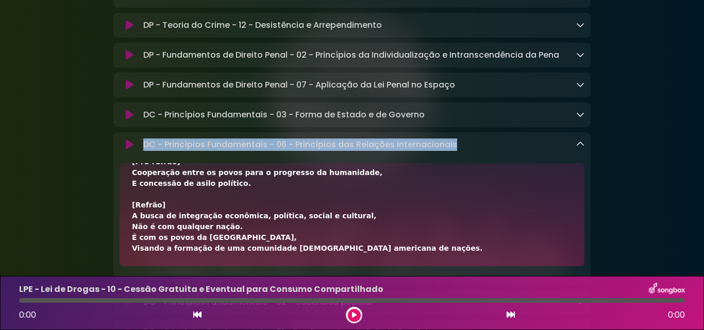
drag, startPoint x: 132, startPoint y: 190, endPoint x: 361, endPoint y: 239, distance: 234.2
click at [389, 254] on div "[Verso] A República Federativa do Brasil orienta suas relações internacionais P…" at bounding box center [352, 54] width 440 height 401
click at [578, 148] on icon at bounding box center [580, 144] width 8 height 8
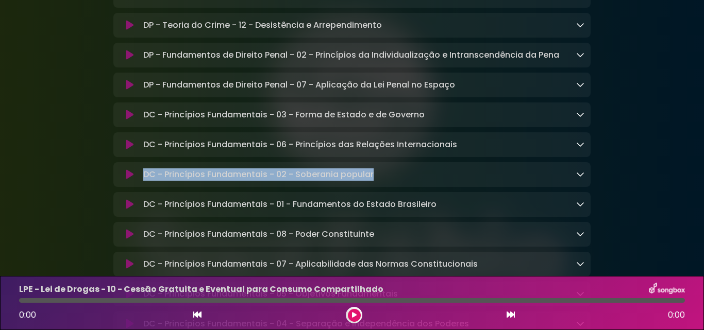
drag, startPoint x: 144, startPoint y: 184, endPoint x: 401, endPoint y: 194, distance: 256.9
click at [401, 187] on div "DC - Princípios Fundamentais - 02 - Soberania popular Loading Track..." at bounding box center [351, 174] width 477 height 25
click at [578, 178] on icon at bounding box center [580, 174] width 8 height 8
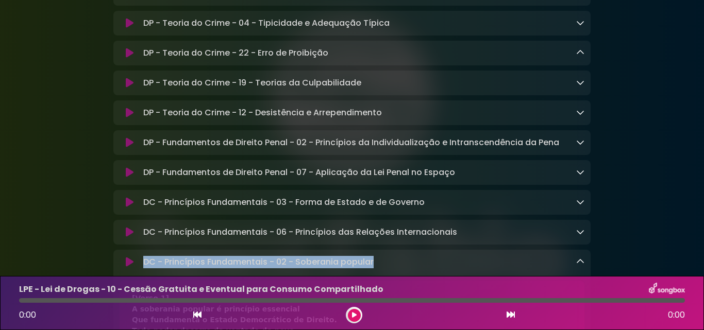
scroll to position [567, 0]
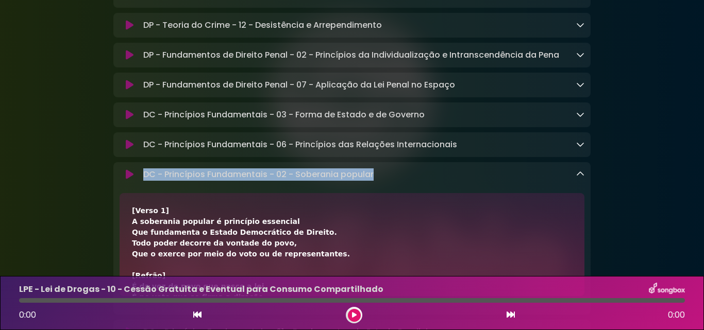
drag, startPoint x: 132, startPoint y: 218, endPoint x: 376, endPoint y: 251, distance: 246.5
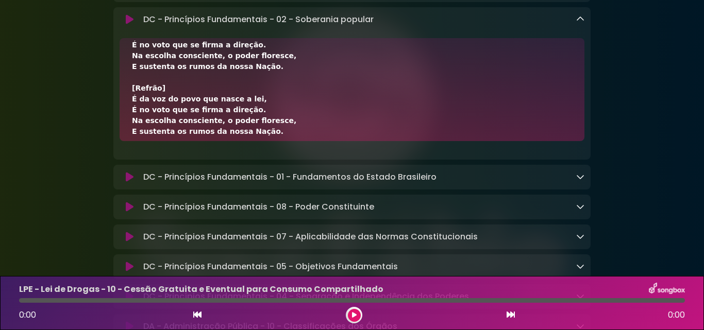
scroll to position [236, 0]
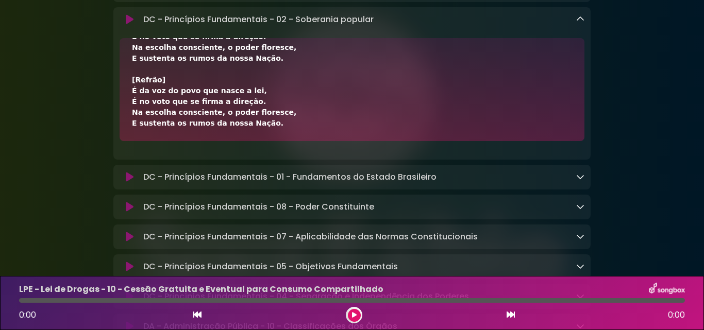
drag, startPoint x: 133, startPoint y: 66, endPoint x: 275, endPoint y: 146, distance: 163.2
click at [275, 141] on div "[Verso 1] A soberania popular é princípio essencial Que fundamenta o Estado Dem…" at bounding box center [352, 89] width 465 height 103
click at [580, 23] on icon at bounding box center [580, 19] width 8 height 8
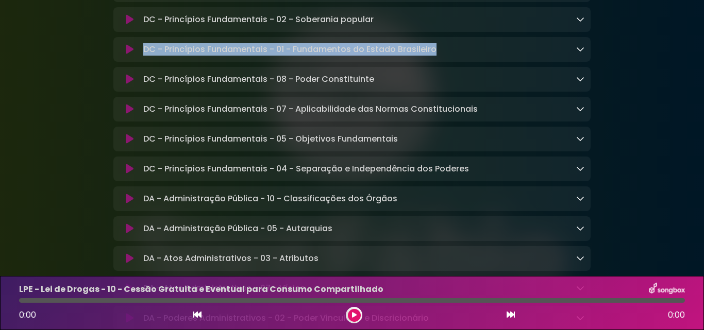
drag, startPoint x: 144, startPoint y: 61, endPoint x: 442, endPoint y: 63, distance: 297.9
click at [442, 56] on div "DC - Princípios Fundamentais - 01 - Fundamentos do Estado Brasileiro Loading Tr…" at bounding box center [361, 49] width 445 height 12
click at [443, 56] on div "DC - Princípios Fundamentais - 01 - Fundamentos do Estado Brasileiro Loading Tr…" at bounding box center [361, 49] width 445 height 12
click at [579, 53] on icon at bounding box center [580, 49] width 8 height 8
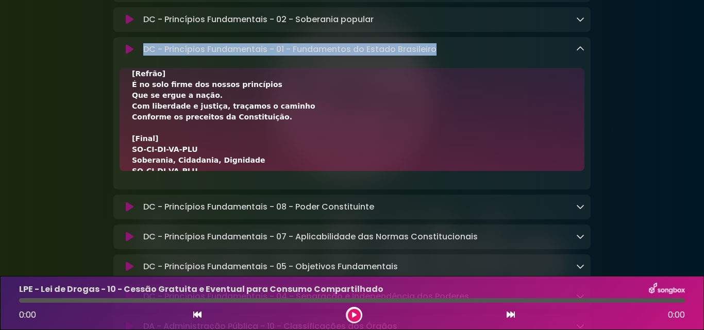
scroll to position [376, 0]
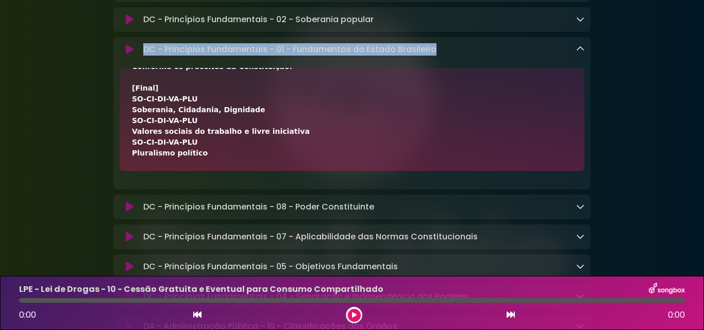
drag, startPoint x: 130, startPoint y: 95, endPoint x: 254, endPoint y: 178, distance: 149.0
click at [254, 171] on div "[Verso 1] A República Federativa do Brasil É formada pela união indissolúvel Do…" at bounding box center [352, 119] width 465 height 103
click at [580, 53] on icon at bounding box center [580, 49] width 8 height 8
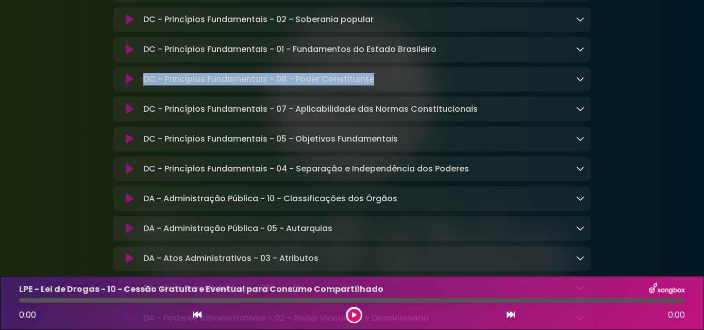
drag, startPoint x: 179, startPoint y: 92, endPoint x: 374, endPoint y: 93, distance: 195.4
click at [374, 86] on div "DC - Princípios Fundamentais - 08 - Poder Constituinte Loading Track..." at bounding box center [361, 79] width 445 height 12
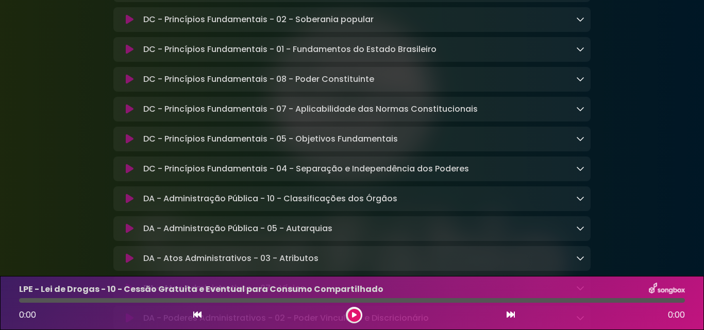
click at [374, 86] on div "DC - Princípios Fundamentais - 08 - Poder Constituinte Loading Track..." at bounding box center [361, 79] width 445 height 12
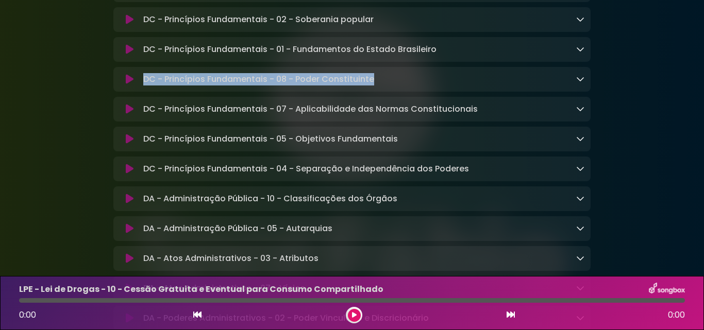
drag, startPoint x: 144, startPoint y: 89, endPoint x: 376, endPoint y: 90, distance: 232.0
click at [376, 86] on div "DC - Princípios Fundamentais - 08 - Poder Constituinte Loading Track..." at bounding box center [361, 79] width 445 height 12
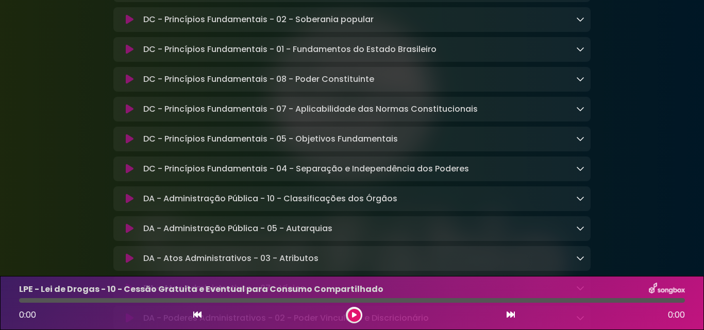
click at [575, 86] on div "DC - Princípios Fundamentais - 08 - Poder Constituinte Loading Track..." at bounding box center [361, 79] width 445 height 12
click at [578, 83] on icon at bounding box center [580, 79] width 8 height 8
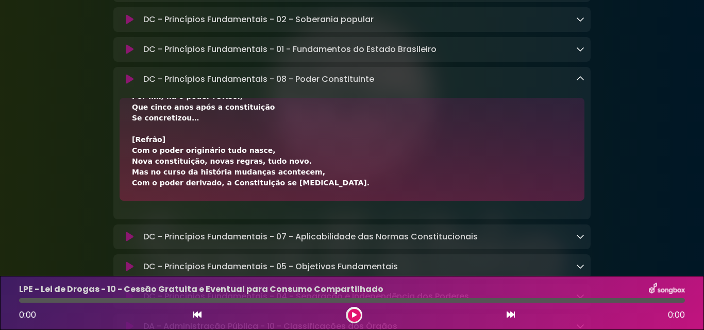
drag, startPoint x: 134, startPoint y: 125, endPoint x: 321, endPoint y: 203, distance: 202.9
click at [321, 201] on div "[Verso 1] O poder constituinte originário é a força inicial, Que cria a Constit…" at bounding box center [352, 149] width 465 height 103
click at [577, 83] on icon at bounding box center [580, 79] width 8 height 8
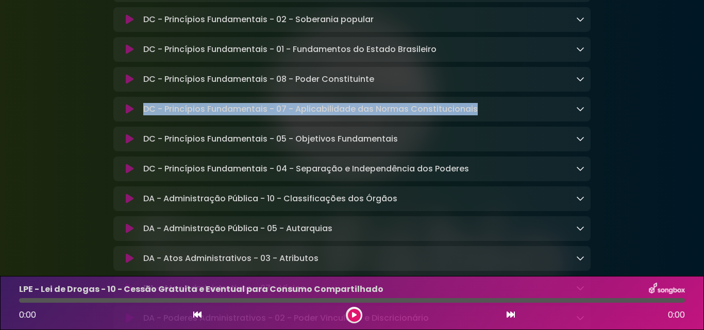
drag, startPoint x: 143, startPoint y: 121, endPoint x: 483, endPoint y: 122, distance: 339.7
click at [484, 115] on div "DC - Princípios Fundamentais - 07 - Aplicabilidade das Normas Constitucionais L…" at bounding box center [361, 109] width 445 height 12
click at [483, 115] on div "DC - Princípios Fundamentais - 07 - Aplicabilidade das Normas Constitucionais L…" at bounding box center [361, 109] width 445 height 12
drag, startPoint x: 144, startPoint y: 116, endPoint x: 482, endPoint y: 125, distance: 338.3
click at [484, 115] on div "DC - Princípios Fundamentais - 07 - Aplicabilidade das Normas Constitucionais L…" at bounding box center [361, 109] width 445 height 12
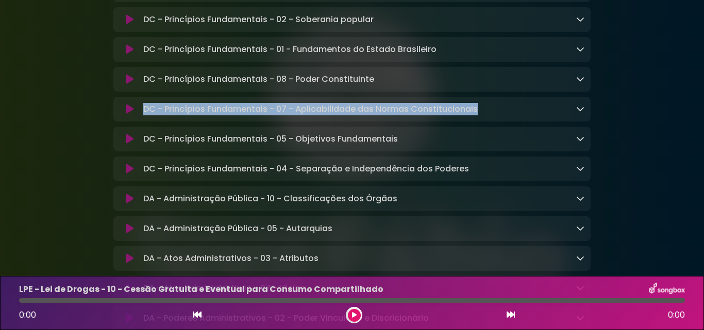
click at [482, 115] on div "DC - Princípios Fundamentais - 07 - Aplicabilidade das Normas Constitucionais L…" at bounding box center [361, 109] width 445 height 12
drag, startPoint x: 143, startPoint y: 120, endPoint x: 479, endPoint y: 125, distance: 336.1
click at [479, 115] on div "DC - Princípios Fundamentais - 07 - Aplicabilidade das Normas Constitucionais L…" at bounding box center [361, 109] width 445 height 12
click at [579, 113] on icon at bounding box center [580, 109] width 8 height 8
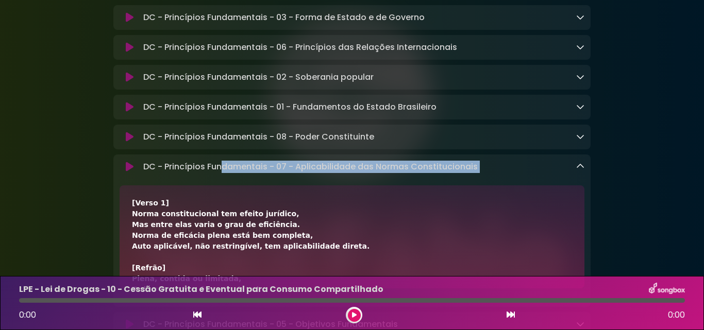
scroll to position [619, 0]
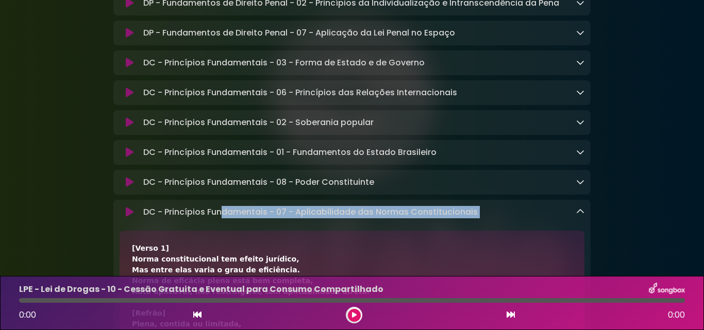
drag, startPoint x: 131, startPoint y: 155, endPoint x: 257, endPoint y: 246, distance: 155.5
click at [257, 246] on div "[Verso 1] Norma constitucional tem efeito jurídico, Mas entre elas varia o grau…" at bounding box center [352, 282] width 465 height 103
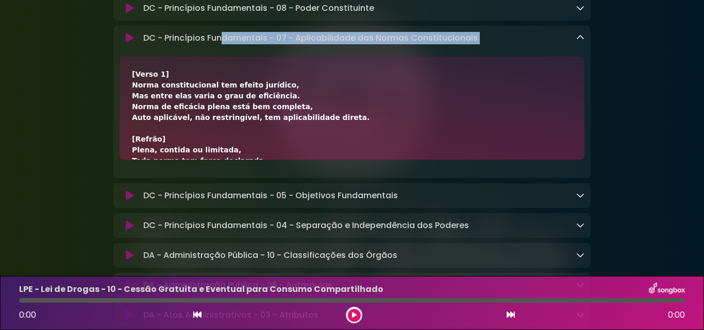
scroll to position [825, 0]
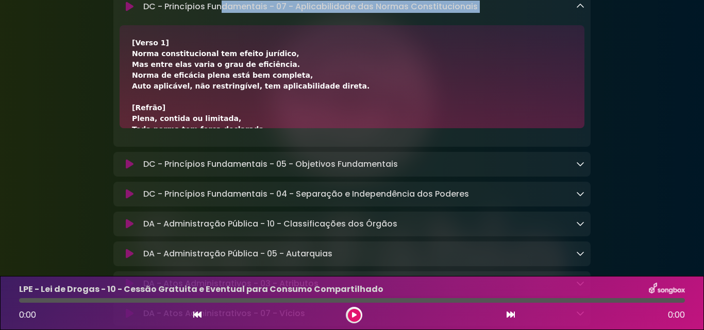
click at [155, 58] on div "[Verso 1] Norma constitucional tem efeito jurídico, Mas entre elas varia o grau…" at bounding box center [352, 227] width 440 height 379
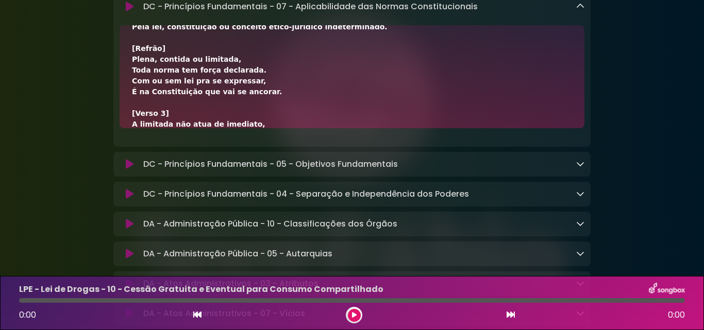
scroll to position [301, 0]
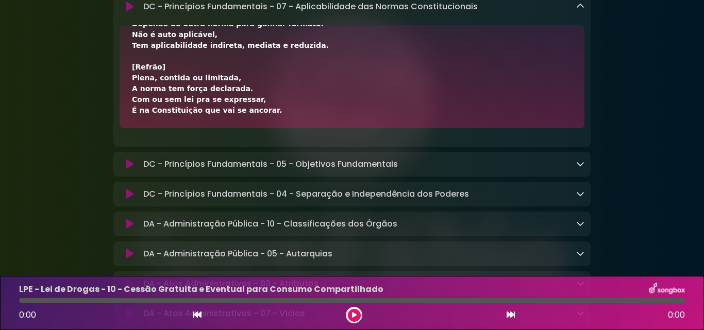
drag, startPoint x: 132, startPoint y: 54, endPoint x: 299, endPoint y: 133, distance: 185.4
click at [299, 128] on div "[Verso 1] Norma constitucional tem efeito jurídico, Mas entre elas varia o grau…" at bounding box center [352, 76] width 465 height 103
click at [579, 10] on icon at bounding box center [580, 6] width 8 height 8
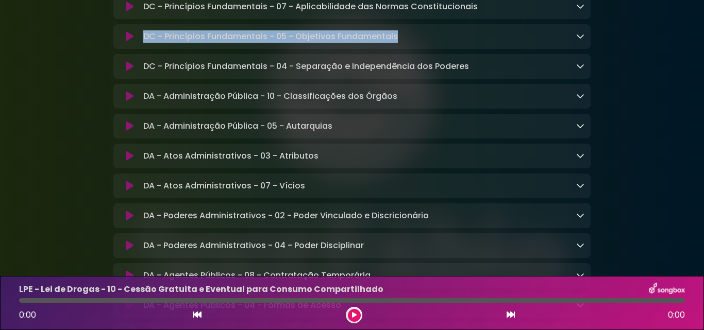
drag, startPoint x: 151, startPoint y: 51, endPoint x: 406, endPoint y: 55, distance: 255.2
click at [406, 43] on div "DC - Princípios Fundamentais - 05 - Objetivos Fundamentais Loading Track..." at bounding box center [361, 36] width 445 height 12
drag, startPoint x: 143, startPoint y: 45, endPoint x: 396, endPoint y: 54, distance: 253.8
click at [396, 43] on div "DC - Princípios Fundamentais - 05 - Objetivos Fundamentais Loading Track..." at bounding box center [361, 36] width 445 height 12
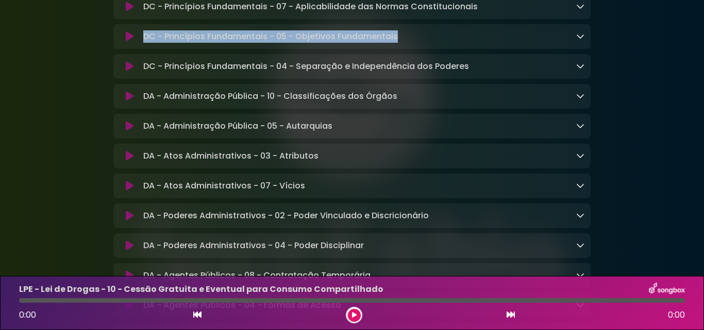
click at [579, 40] on icon at bounding box center [580, 36] width 8 height 8
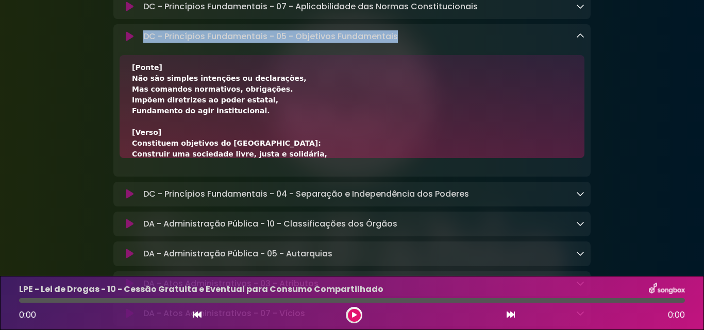
scroll to position [365, 0]
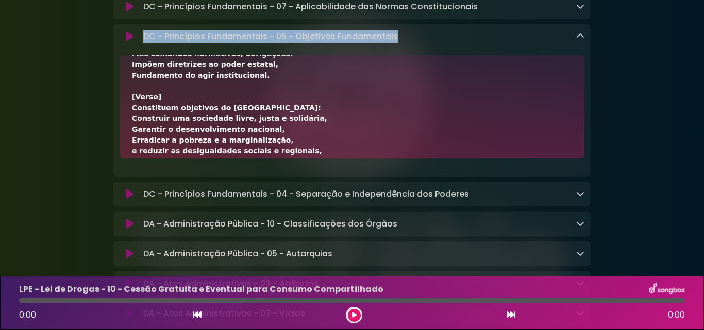
click at [493, 171] on div "[Verso] Constituem objetivos do [GEOGRAPHIC_DATA]: Construir uma sociedade livr…" at bounding box center [351, 112] width 477 height 115
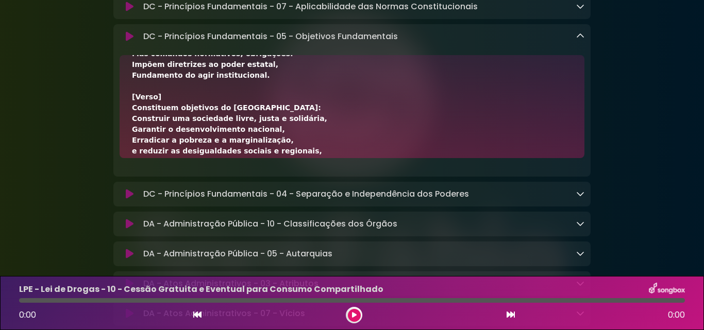
drag, startPoint x: 518, startPoint y: 168, endPoint x: 544, endPoint y: 137, distance: 40.7
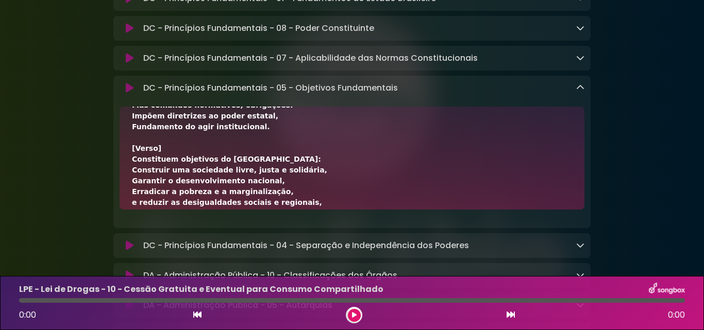
drag, startPoint x: 132, startPoint y: 137, endPoint x: 526, endPoint y: 215, distance: 401.5
click at [526, 210] on div "[Verso] Constituem objetivos do [GEOGRAPHIC_DATA]: Construir uma sociedade livr…" at bounding box center [352, 158] width 465 height 103
click at [580, 92] on icon at bounding box center [580, 88] width 8 height 8
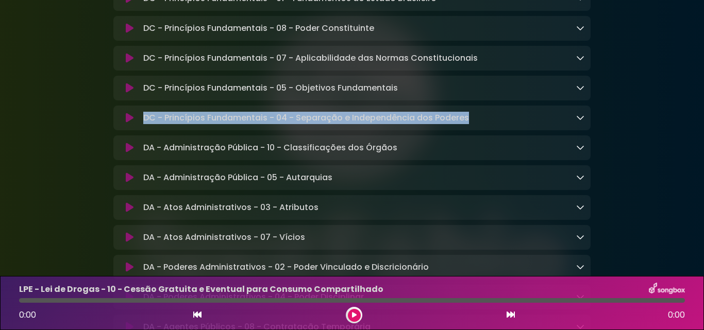
drag, startPoint x: 143, startPoint y: 129, endPoint x: 472, endPoint y: 132, distance: 328.9
click at [471, 124] on div "DC - Princípios Fundamentais - 04 - Separação e Independência dos Poderes Loadi…" at bounding box center [361, 118] width 445 height 12
click at [578, 122] on icon at bounding box center [580, 117] width 8 height 8
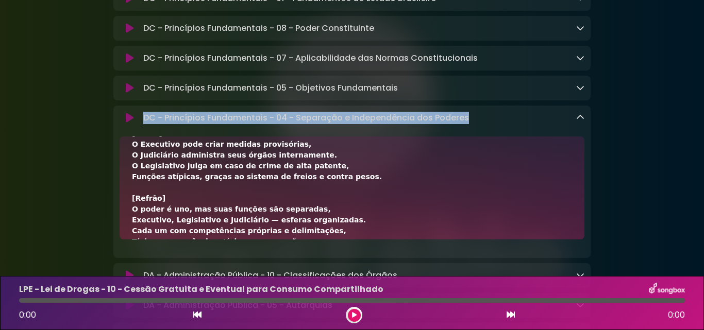
scroll to position [301, 0]
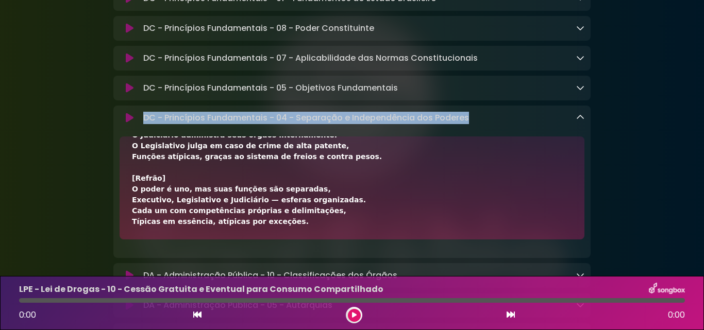
drag, startPoint x: 129, startPoint y: 163, endPoint x: 307, endPoint y: 239, distance: 193.3
click at [307, 239] on div "[Refrão] O poder é uno, mas suas funções são separadas, Executivo, Legislativo …" at bounding box center [352, 188] width 465 height 103
click at [582, 122] on icon at bounding box center [580, 117] width 8 height 8
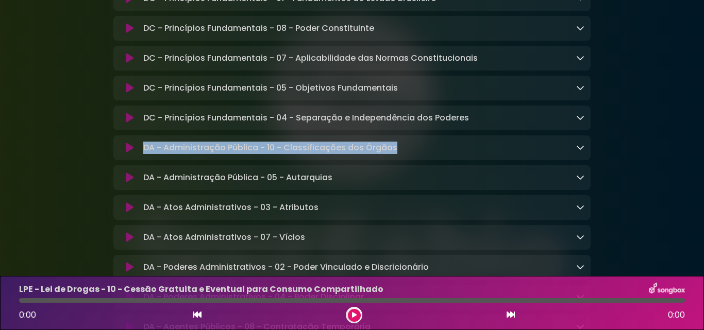
drag, startPoint x: 143, startPoint y: 159, endPoint x: 396, endPoint y: 162, distance: 252.6
click at [396, 154] on div "DA - Administração Pública - 10 - Classificações dos Órgãos Loading Track..." at bounding box center [361, 148] width 445 height 12
click at [579, 152] on icon at bounding box center [580, 147] width 8 height 8
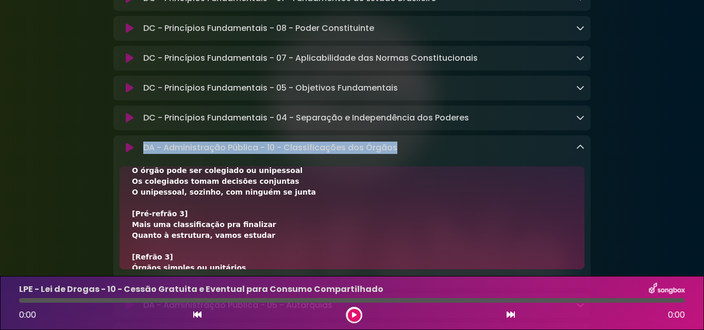
scroll to position [430, 0]
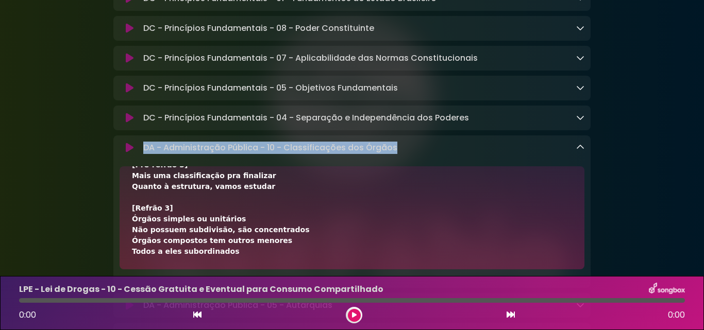
drag, startPoint x: 132, startPoint y: 196, endPoint x: 242, endPoint y: 270, distance: 131.8
click at [242, 257] on div "[Verso 1] Na estrutura estatal tudo tem posição, Mas cada órgão tem várias clas…" at bounding box center [352, 2] width 440 height 509
click at [581, 152] on icon at bounding box center [580, 147] width 8 height 8
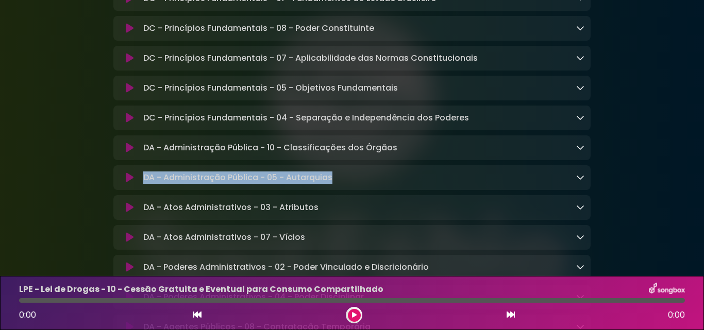
drag, startPoint x: 140, startPoint y: 188, endPoint x: 345, endPoint y: 197, distance: 205.4
click at [345, 184] on div "DA - Administração Pública - 05 - Autarquias Loading Track..." at bounding box center [361, 178] width 445 height 12
click at [578, 181] on icon at bounding box center [580, 177] width 8 height 8
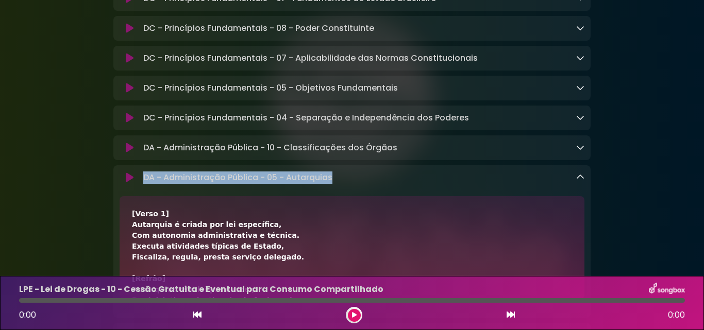
drag, startPoint x: 132, startPoint y: 228, endPoint x: 276, endPoint y: 263, distance: 147.5
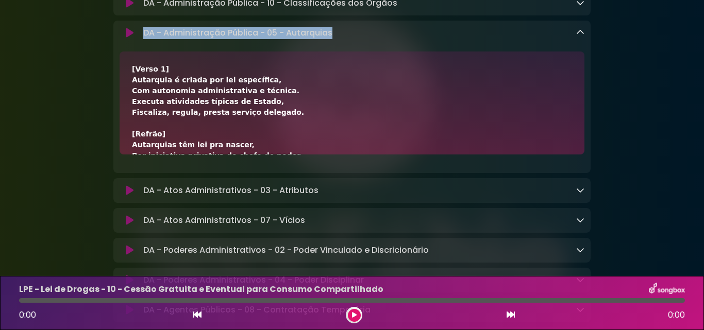
scroll to position [928, 0]
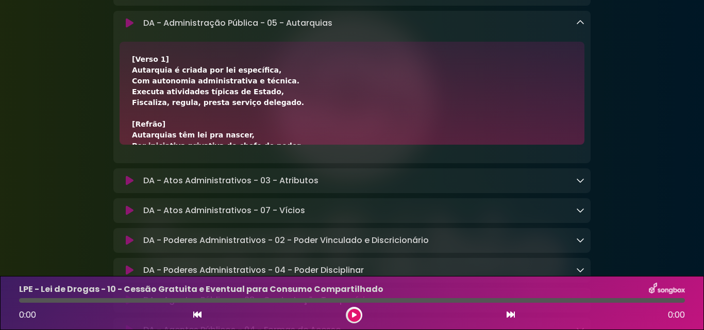
click at [367, 129] on div "[Verso 1] Autarquia é criada por lei específica, Com autonomia administrativa e…" at bounding box center [352, 249] width 440 height 390
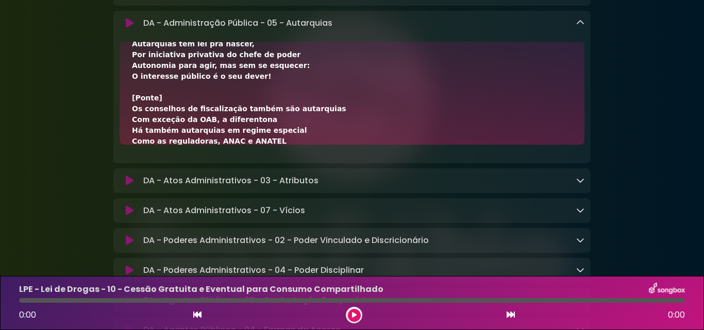
scroll to position [311, 0]
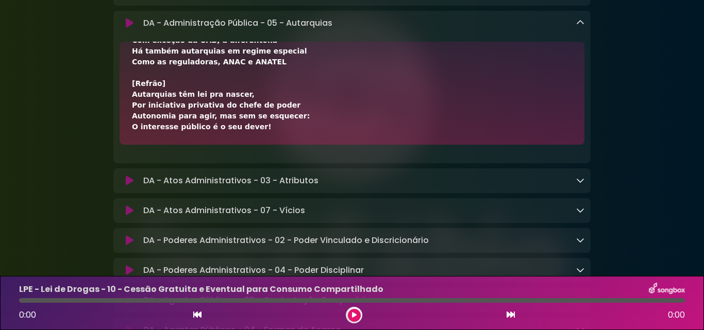
drag, startPoint x: 131, startPoint y: 72, endPoint x: 265, endPoint y: 147, distance: 153.5
click at [301, 157] on div "[Verso 1] Autarquia é criada por lei específica, Com autonomia administrativa e…" at bounding box center [351, 99] width 477 height 115
click at [580, 27] on icon at bounding box center [580, 23] width 8 height 8
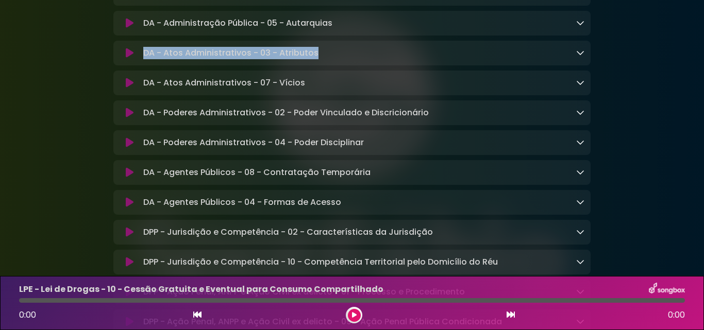
drag, startPoint x: 142, startPoint y: 65, endPoint x: 316, endPoint y: 70, distance: 174.8
click at [316, 59] on div "DA - Atos Administrativos - 03 - Atributos Loading Track..." at bounding box center [361, 53] width 445 height 12
click at [318, 59] on div "DA - Atos Administrativos - 03 - Atributos Loading Track..." at bounding box center [361, 53] width 445 height 12
click at [580, 57] on icon at bounding box center [580, 52] width 8 height 8
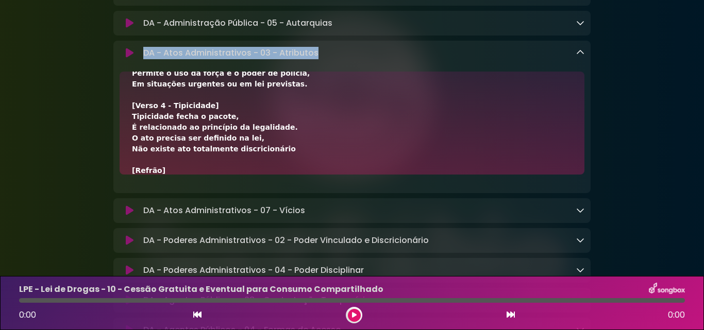
scroll to position [398, 0]
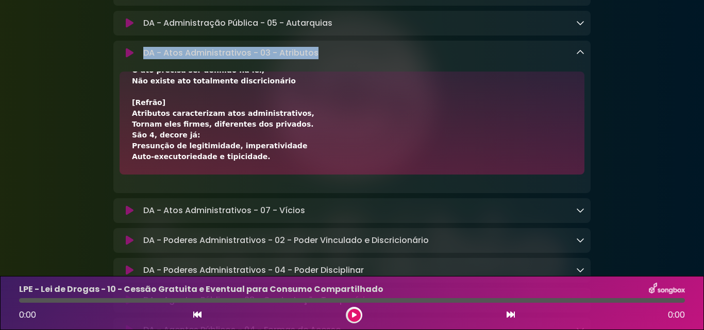
drag, startPoint x: 133, startPoint y: 102, endPoint x: 280, endPoint y: 175, distance: 164.4
click at [287, 175] on div "[Verso 1 - Presunção de legitimidade] Presunção de legitimidade, O ato nasce co…" at bounding box center [352, 123] width 465 height 103
click at [582, 57] on icon at bounding box center [580, 52] width 8 height 8
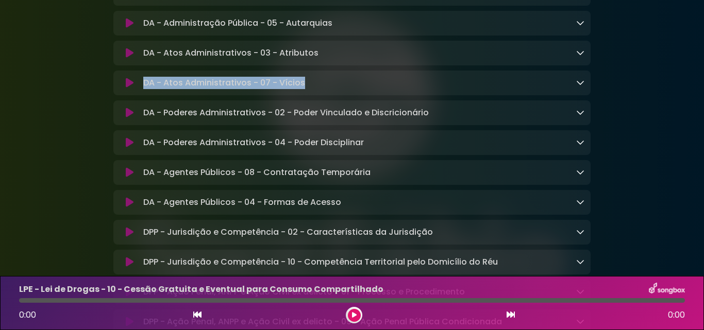
drag, startPoint x: 147, startPoint y: 97, endPoint x: 310, endPoint y: 104, distance: 163.0
click at [310, 89] on div "DA - Atos Administrativos - 07 - Vícios Loading Track..." at bounding box center [361, 83] width 445 height 12
drag, startPoint x: 145, startPoint y: 98, endPoint x: 313, endPoint y: 99, distance: 168.6
click at [313, 89] on div "DA - Atos Administrativos - 07 - Vícios Loading Track..." at bounding box center [361, 83] width 445 height 12
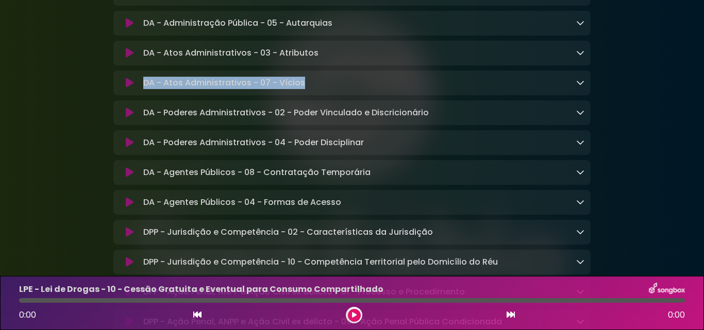
click at [296, 89] on p "DA - Atos Administrativos - 07 - Vícios Loading Track..." at bounding box center [224, 83] width 162 height 12
click at [581, 87] on icon at bounding box center [580, 82] width 8 height 8
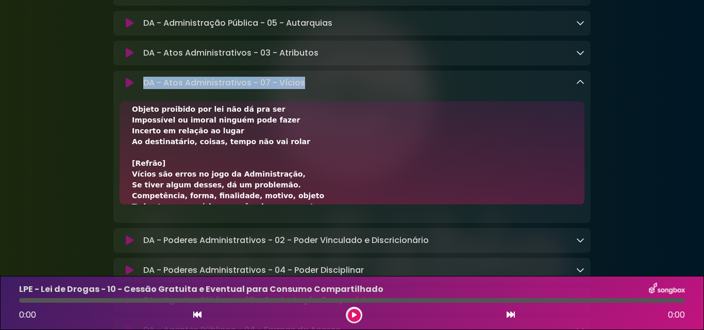
scroll to position [279, 0]
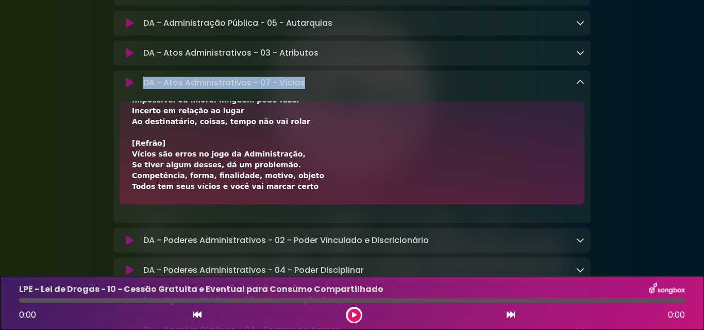
drag, startPoint x: 131, startPoint y: 134, endPoint x: 352, endPoint y: 214, distance: 234.5
click at [352, 205] on div "[Verso 1] Vícios de competência podem ser Por função de fato, usurpação ou exce…" at bounding box center [352, 153] width 465 height 103
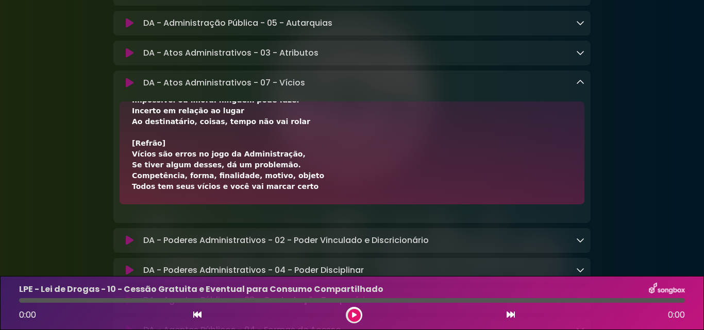
click at [576, 89] on div "DA - Atos Administrativos - 07 - Vícios Loading Track..." at bounding box center [361, 83] width 445 height 12
click at [580, 87] on icon at bounding box center [580, 82] width 8 height 8
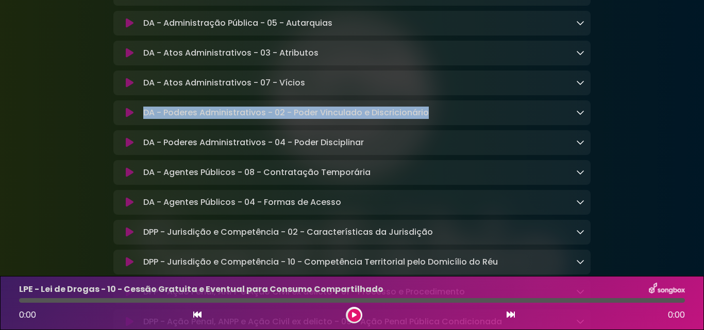
drag, startPoint x: 143, startPoint y: 125, endPoint x: 432, endPoint y: 130, distance: 288.7
click at [432, 119] on div "DA - Poderes Administrativos - 02 - Poder Vinculado e Discricionário Loading Tr…" at bounding box center [361, 113] width 445 height 12
click at [580, 116] on icon at bounding box center [580, 112] width 8 height 8
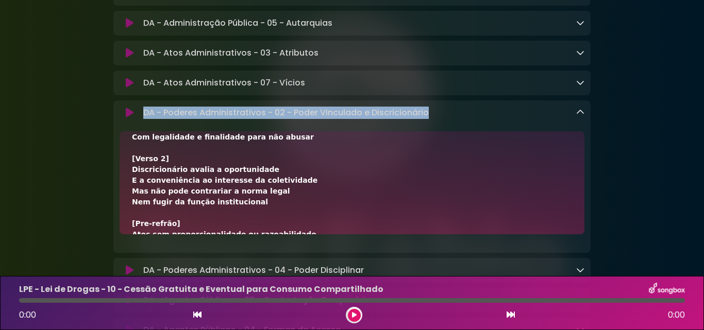
scroll to position [257, 0]
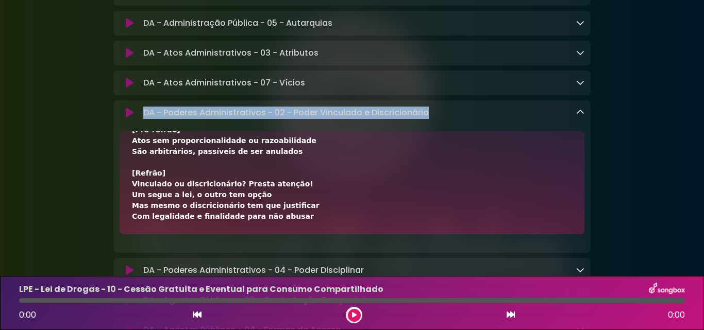
drag, startPoint x: 132, startPoint y: 163, endPoint x: 311, endPoint y: 244, distance: 196.3
click at [311, 235] on div "[Verso 1] No ato vinculado, não há escolha a fazer A lei determina o que deve a…" at bounding box center [352, 182] width 465 height 103
click at [580, 116] on icon at bounding box center [580, 112] width 8 height 8
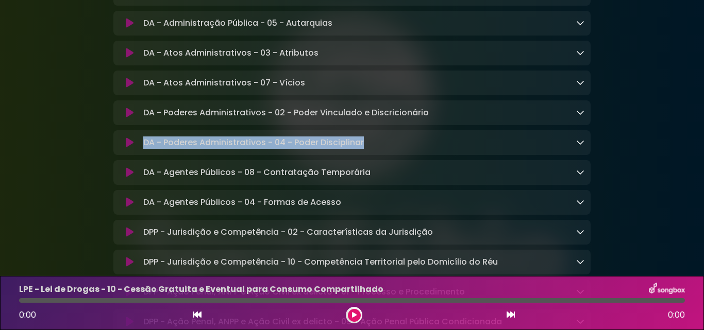
drag, startPoint x: 144, startPoint y: 158, endPoint x: 366, endPoint y: 159, distance: 222.2
click at [367, 149] on div "DA - Poderes Administrativos - 04 - Poder Disciplinar Loading Track..." at bounding box center [361, 143] width 445 height 12
click at [578, 146] on icon at bounding box center [580, 142] width 8 height 8
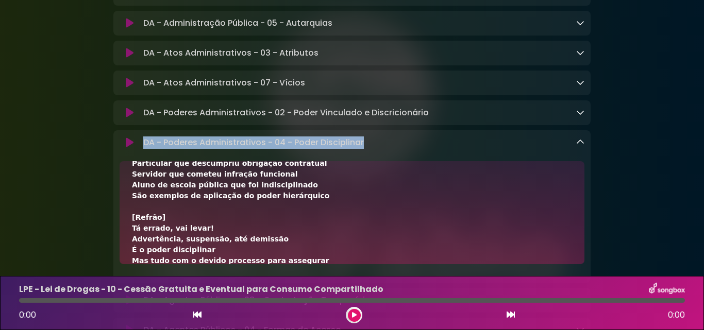
scroll to position [387, 0]
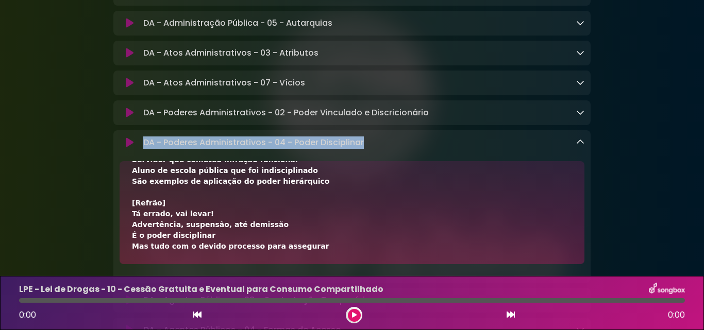
drag, startPoint x: 132, startPoint y: 197, endPoint x: 284, endPoint y: 259, distance: 164.2
click at [309, 252] on div "[Verso 1] Servidor que desrespeita a norma Ou quebra a linha, foge da forma Mer…" at bounding box center [352, 19] width 440 height 465
click at [578, 146] on icon at bounding box center [580, 142] width 8 height 8
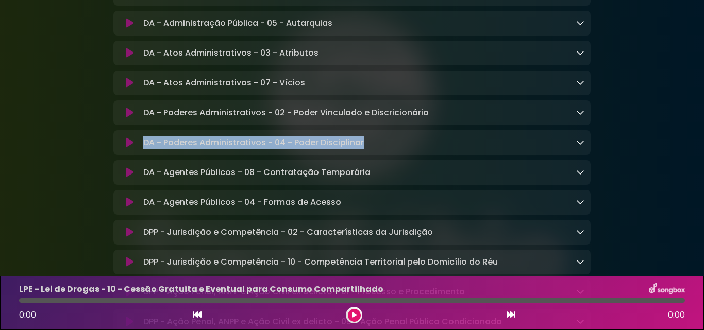
click at [577, 146] on icon at bounding box center [580, 142] width 8 height 8
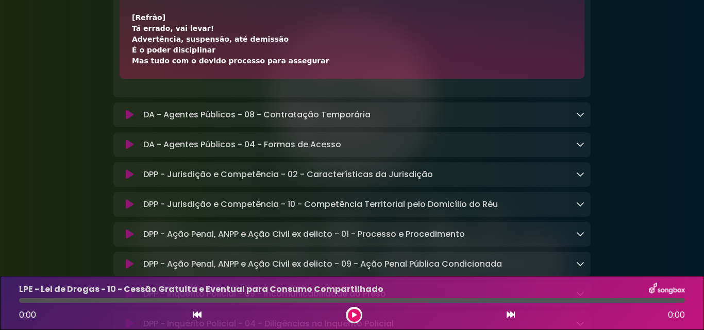
scroll to position [1062, 0]
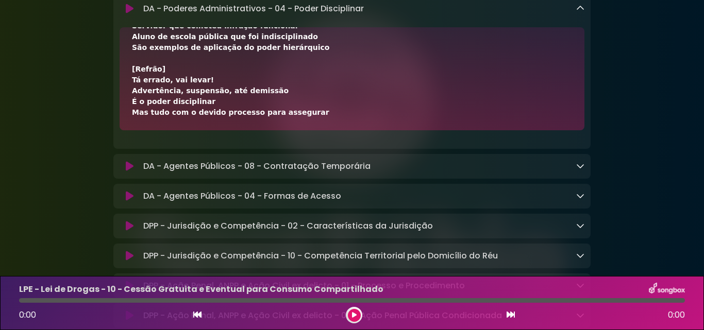
click at [581, 12] on icon at bounding box center [580, 8] width 8 height 8
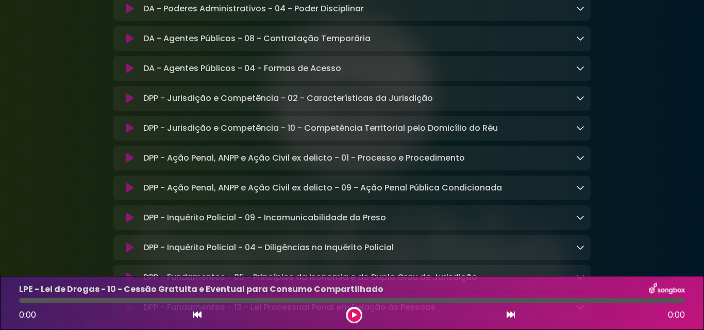
click at [577, 42] on icon at bounding box center [580, 38] width 8 height 8
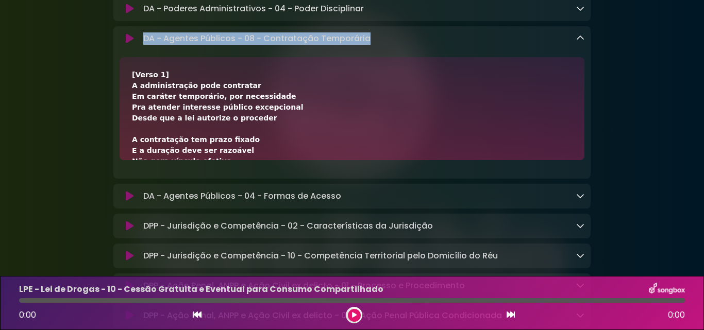
drag, startPoint x: 143, startPoint y: 54, endPoint x: 379, endPoint y: 57, distance: 235.6
click at [379, 45] on div "DA - Agentes Públicos - 08 - Contratação Temporária Loading Track..." at bounding box center [361, 38] width 445 height 12
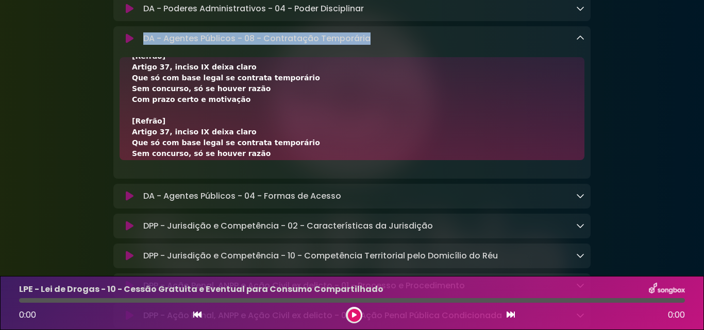
scroll to position [344, 0]
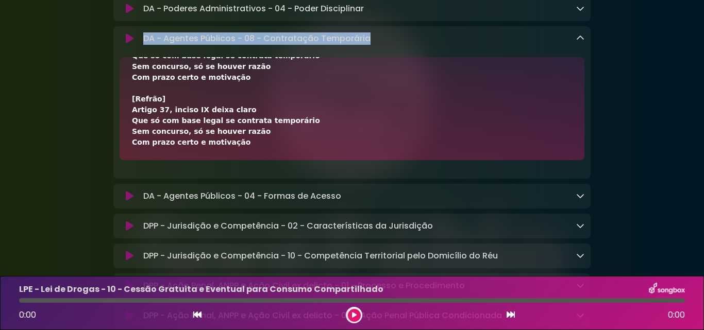
drag, startPoint x: 131, startPoint y: 87, endPoint x: 245, endPoint y: 170, distance: 140.6
click at [249, 160] on div "[Verso 1] A administração pode contratar Em caráter temporário, por necessidade…" at bounding box center [352, 108] width 465 height 103
click at [581, 42] on icon at bounding box center [580, 38] width 8 height 8
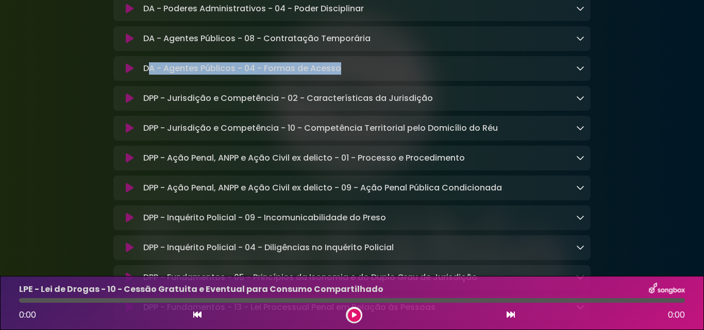
drag, startPoint x: 148, startPoint y: 85, endPoint x: 368, endPoint y: 84, distance: 219.1
click at [368, 75] on div "DA - Agentes Públicos - 04 - Formas de Acesso Loading Track..." at bounding box center [361, 68] width 445 height 12
click at [579, 72] on icon at bounding box center [580, 68] width 8 height 8
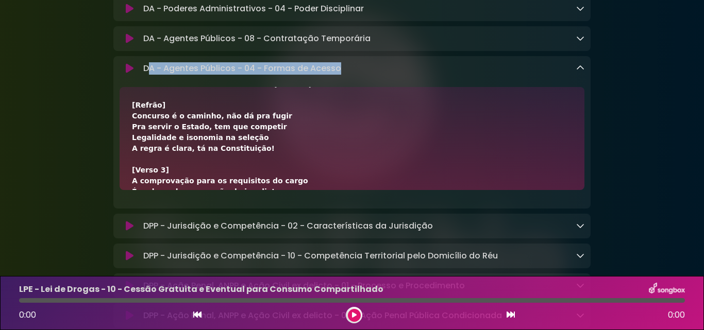
scroll to position [430, 0]
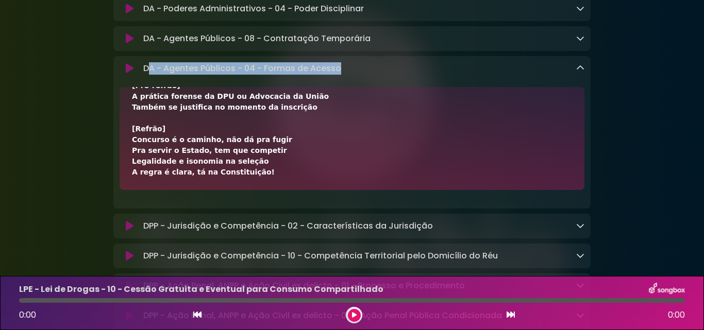
drag, startPoint x: 132, startPoint y: 122, endPoint x: 291, endPoint y: 192, distance: 173.1
click at [579, 72] on icon at bounding box center [580, 68] width 8 height 8
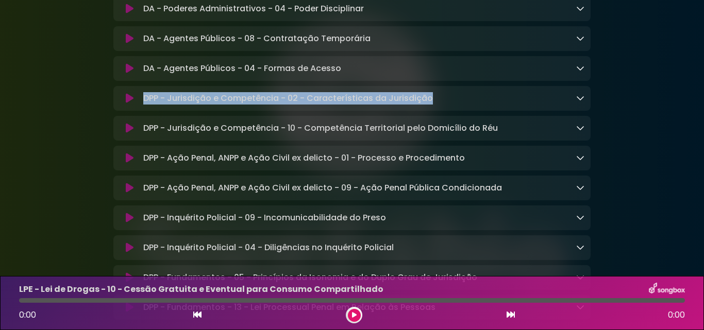
drag, startPoint x: 144, startPoint y: 113, endPoint x: 459, endPoint y: 115, distance: 314.4
click at [459, 105] on div "DPP - Jurisdição e Competência - 02 - Características da Jurisdição Loading Tra…" at bounding box center [361, 98] width 445 height 12
click at [582, 102] on icon at bounding box center [580, 98] width 8 height 8
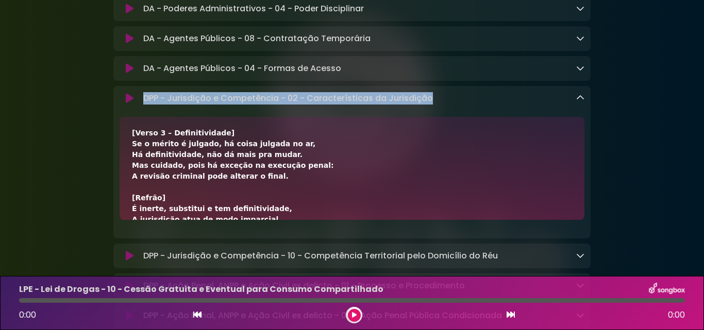
scroll to position [301, 0]
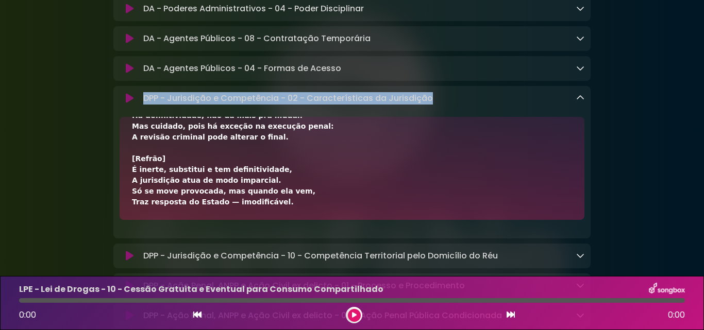
drag, startPoint x: 134, startPoint y: 152, endPoint x: 284, endPoint y: 233, distance: 171.1
click at [284, 220] on div "[Verso 1 – Inércia] A jurisdição não decide sem alguém provocar, Princípio da i…" at bounding box center [352, 168] width 465 height 103
click at [580, 102] on icon at bounding box center [580, 98] width 8 height 8
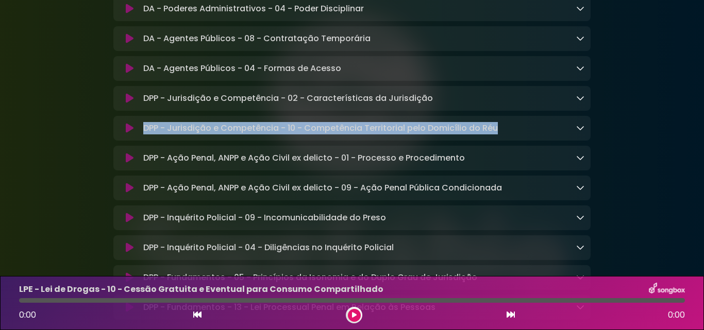
drag, startPoint x: 145, startPoint y: 140, endPoint x: 509, endPoint y: 150, distance: 364.0
click at [509, 135] on div "DPP - Jurisdição e Competência - 10 - Competência Territorial pelo Domicílio do…" at bounding box center [361, 128] width 445 height 12
click at [577, 132] on icon at bounding box center [580, 128] width 8 height 8
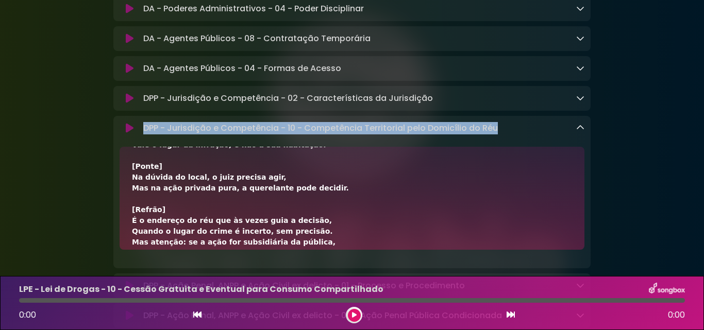
scroll to position [192, 0]
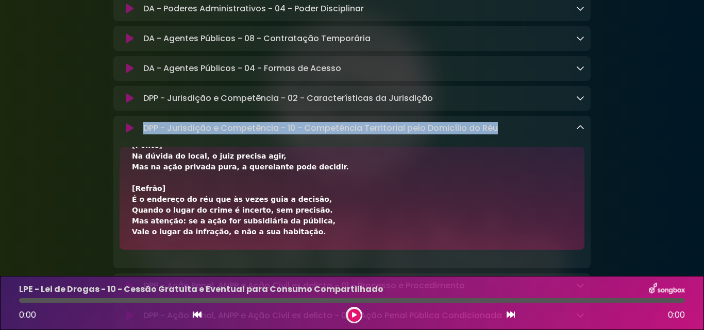
drag, startPoint x: 131, startPoint y: 182, endPoint x: 319, endPoint y: 257, distance: 202.2
click at [319, 250] on div "[Verso] Se o local do crime não é conhecido, O domicílio do réu orienta a juris…" at bounding box center [352, 198] width 465 height 103
click at [582, 132] on icon at bounding box center [580, 128] width 8 height 8
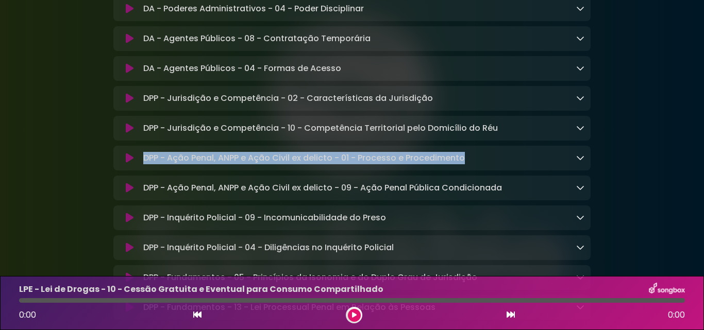
drag, startPoint x: 143, startPoint y: 177, endPoint x: 470, endPoint y: 177, distance: 326.3
click at [470, 164] on div "DPP - Ação Penal, ANPP e Ação Civil ex delicto - 01 - Processo e Procedimento L…" at bounding box center [361, 158] width 445 height 12
click at [579, 162] on icon at bounding box center [580, 158] width 8 height 8
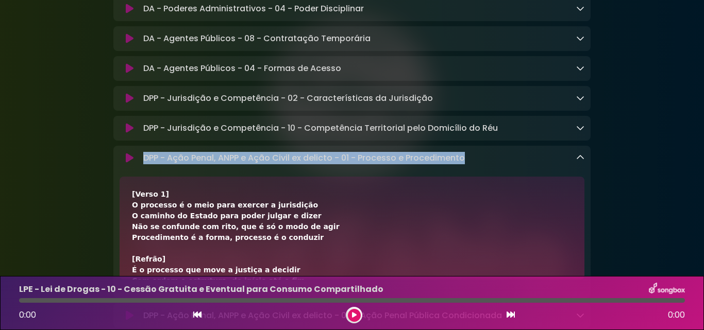
drag, startPoint x: 132, startPoint y: 211, endPoint x: 295, endPoint y: 256, distance: 169.1
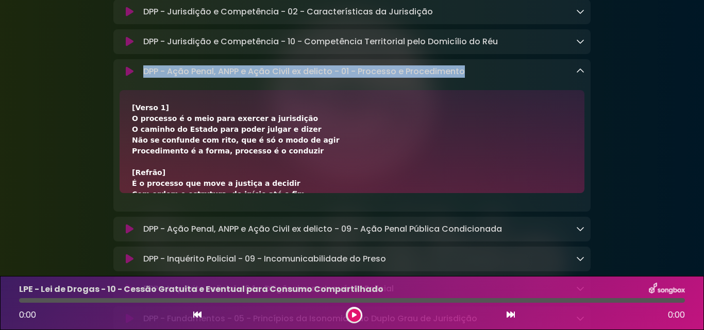
scroll to position [1165, 0]
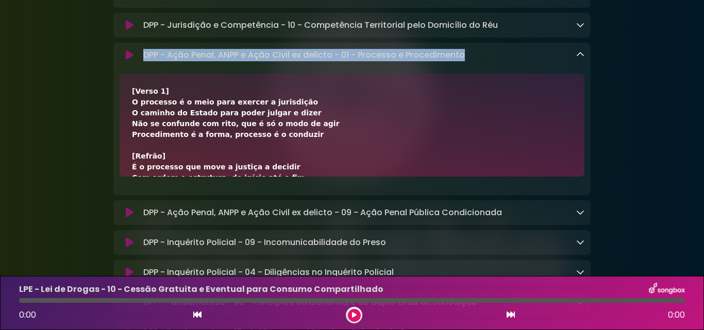
click at [136, 113] on div "[Verso 1] O processo é o meio para exercer a jurisdição O caminho do Estado par…" at bounding box center [352, 275] width 440 height 379
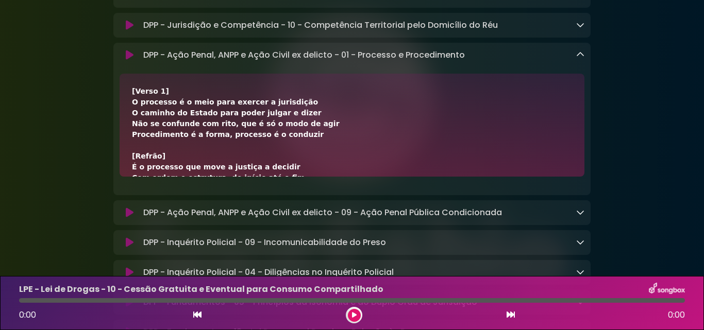
drag, startPoint x: 381, startPoint y: 165, endPoint x: 386, endPoint y: 159, distance: 7.0
click at [385, 161] on div "[Verso 1] O processo é o meio para exercer a jurisdição O caminho do Estado par…" at bounding box center [352, 275] width 440 height 379
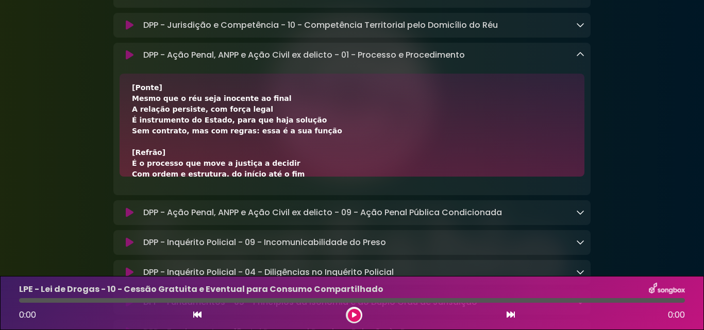
scroll to position [301, 0]
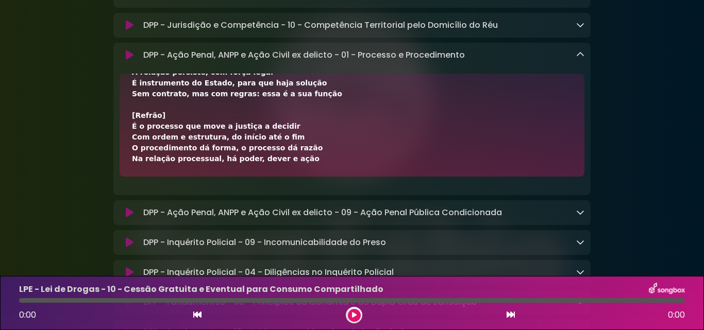
drag, startPoint x: 132, startPoint y: 108, endPoint x: 286, endPoint y: 188, distance: 173.1
click at [286, 177] on div "[Verso 1] O processo é o meio para exercer a jurisdição O caminho do Estado par…" at bounding box center [352, 125] width 465 height 103
click at [578, 59] on icon at bounding box center [580, 55] width 8 height 8
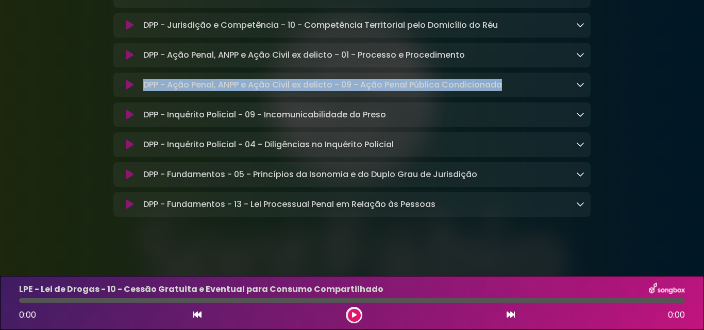
drag, startPoint x: 144, startPoint y: 103, endPoint x: 505, endPoint y: 103, distance: 360.8
click at [505, 91] on div "DPP - Ação Penal, ANPP e Ação Civil ex delicto - 09 - Ação Penal Pública Condic…" at bounding box center [361, 85] width 445 height 12
click at [580, 89] on icon at bounding box center [580, 84] width 8 height 8
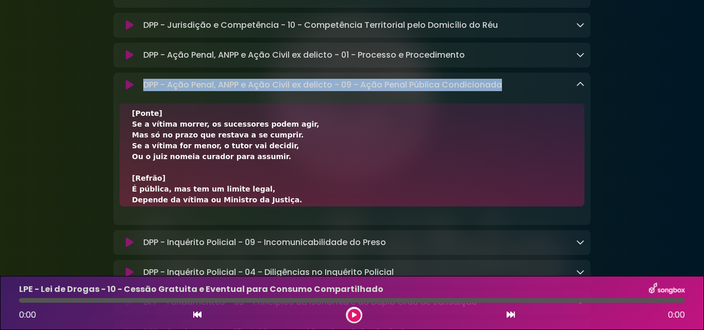
scroll to position [430, 0]
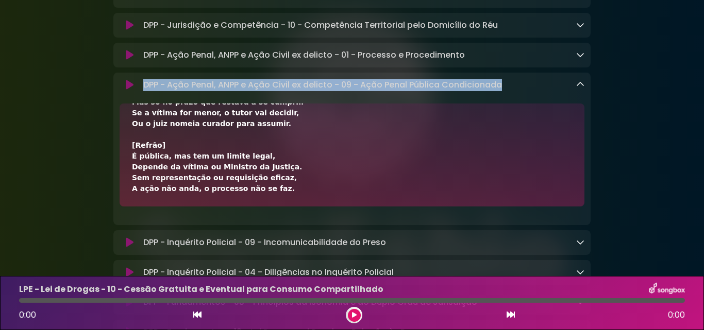
drag, startPoint x: 132, startPoint y: 140, endPoint x: 272, endPoint y: 221, distance: 160.7
click at [272, 207] on div "[Verso 1] A ação penal pública condicionada é pública, Mas há condição, requer …" at bounding box center [352, 155] width 465 height 103
click at [580, 89] on icon at bounding box center [580, 84] width 8 height 8
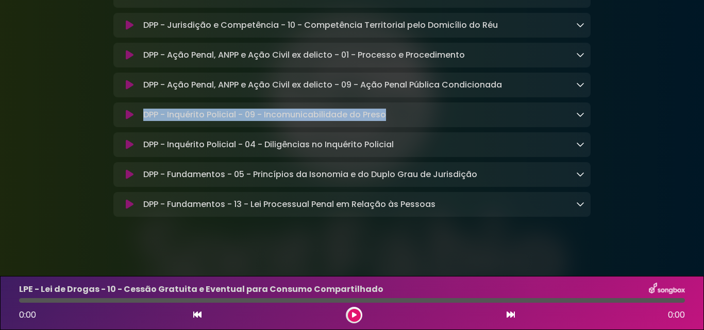
drag, startPoint x: 146, startPoint y: 132, endPoint x: 386, endPoint y: 134, distance: 240.2
click at [386, 121] on p "DPP - Inquérito Policial - 09 - Incomunicabilidade do Preso Loading Track..." at bounding box center [264, 115] width 243 height 12
click at [581, 119] on icon at bounding box center [580, 114] width 8 height 8
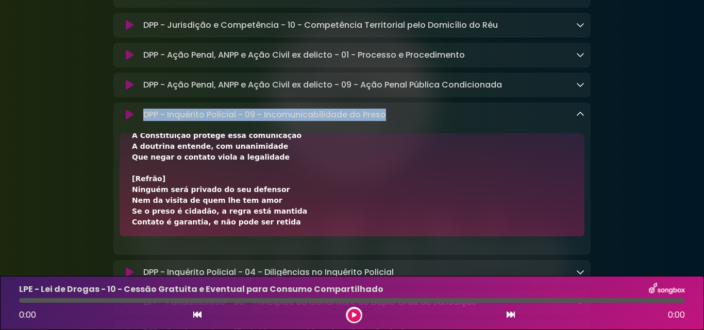
scroll to position [171, 0]
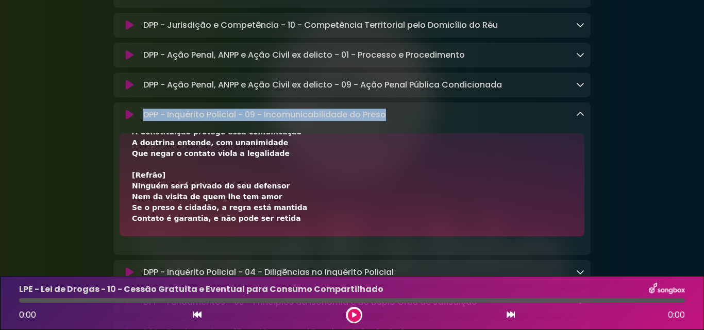
drag, startPoint x: 134, startPoint y: 169, endPoint x: 291, endPoint y: 246, distance: 175.2
click at [291, 237] on div "[Verso 1] Prevista no Código, mas não recepcionada A incomunicabilidade do pres…" at bounding box center [352, 185] width 465 height 103
click at [578, 119] on icon at bounding box center [580, 114] width 8 height 8
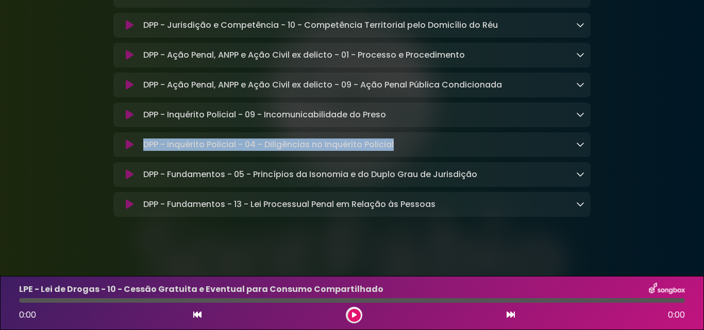
drag, startPoint x: 141, startPoint y: 163, endPoint x: 405, endPoint y: 168, distance: 264.0
click at [405, 151] on div "DPP - Inquérito Policial - 04 - Diligências no Inquérito Policial Loading Track…" at bounding box center [361, 145] width 445 height 12
click at [577, 148] on icon at bounding box center [580, 144] width 8 height 8
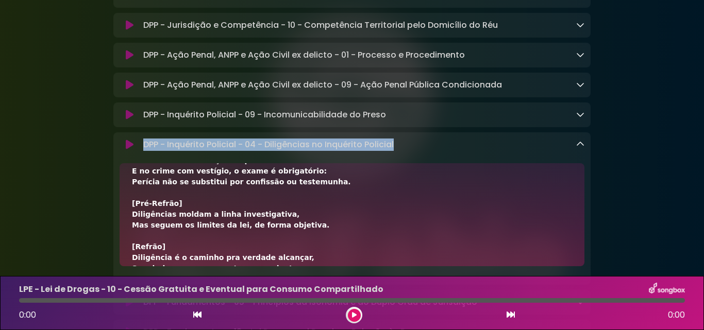
scroll to position [344, 0]
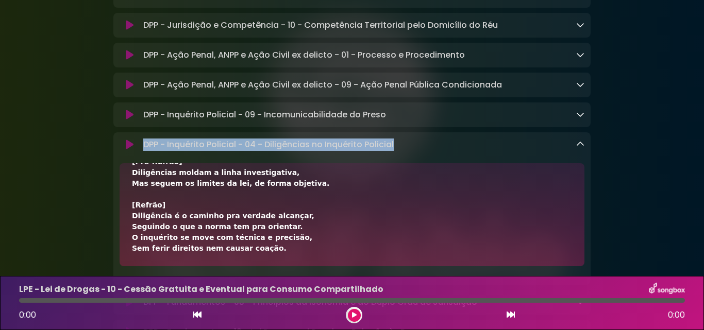
drag, startPoint x: 131, startPoint y: 199, endPoint x: 234, endPoint y: 273, distance: 126.6
click at [295, 243] on div "[Verso 1] Vai ao local do crime, preservando a cena, Apreende objetos, requisit…" at bounding box center [352, 43] width 440 height 422
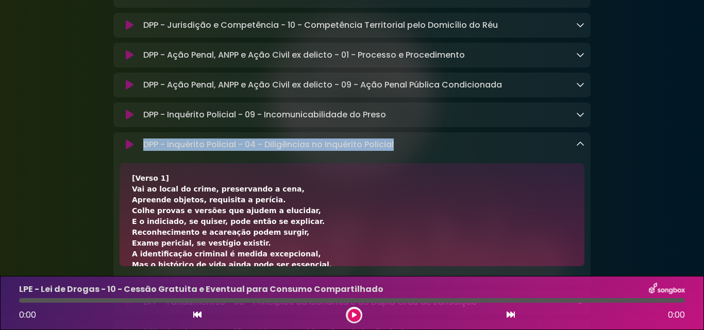
scroll to position [52, 0]
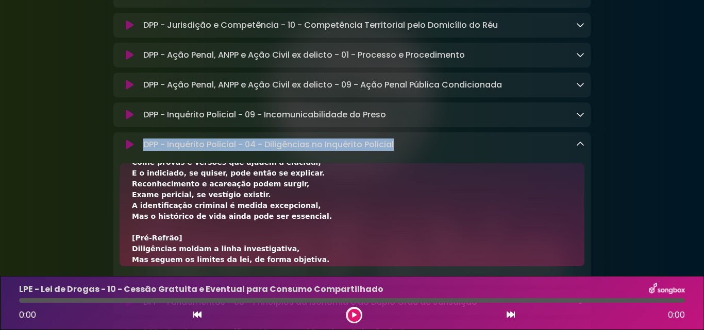
click at [245, 221] on div "[Verso 1] Vai ao local do crime, preservando a cena, Apreende objetos, requisit…" at bounding box center [352, 336] width 440 height 422
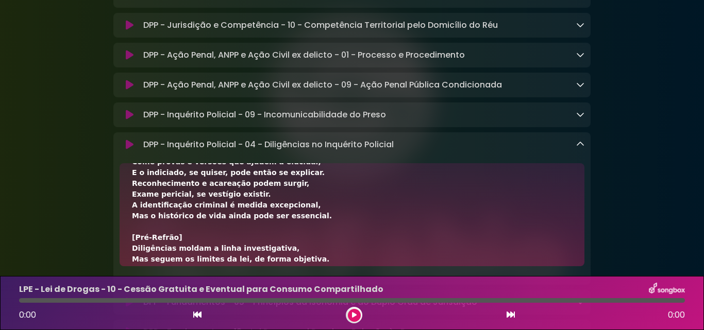
click at [240, 225] on div "[Verso 1] Vai ao local do crime, preservando a cena, Apreende objetos, requisit…" at bounding box center [352, 335] width 440 height 422
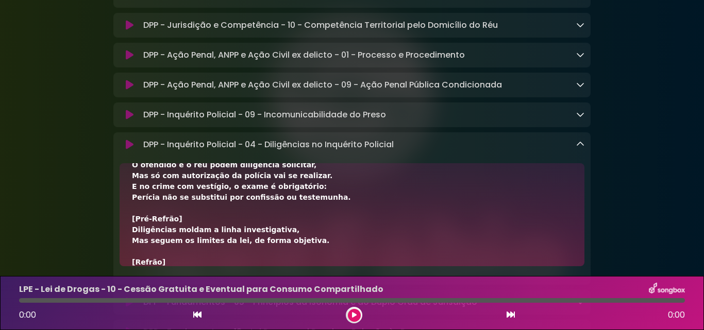
scroll to position [344, 0]
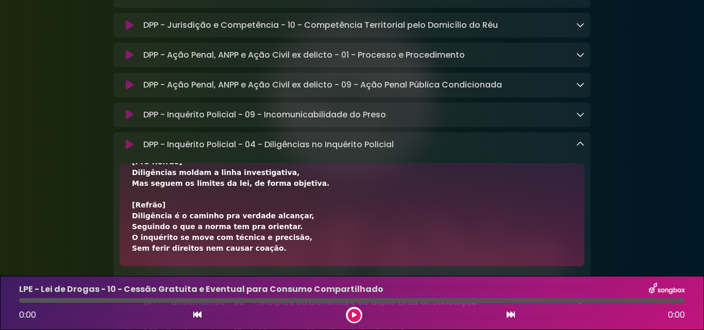
drag, startPoint x: 131, startPoint y: 203, endPoint x: 271, endPoint y: 265, distance: 153.0
click at [271, 265] on div "[Verso 1] Vai ao local do crime, preservando a cena, Apreende objetos, requisit…" at bounding box center [352, 214] width 465 height 103
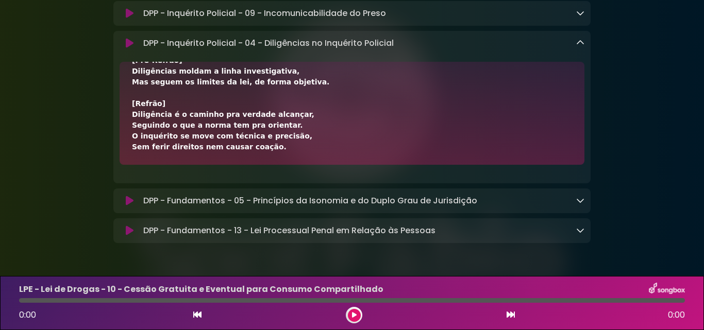
scroll to position [1320, 0]
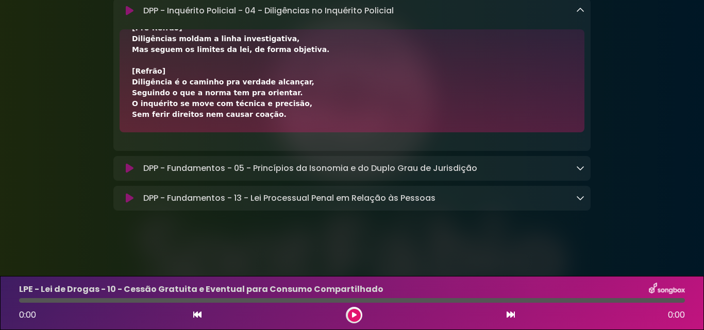
click at [578, 10] on icon at bounding box center [580, 10] width 8 height 8
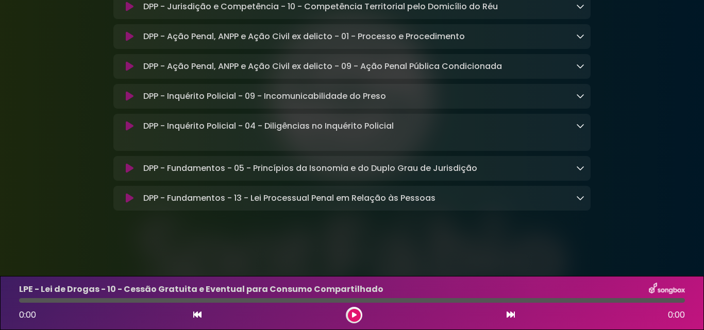
scroll to position [1192, 0]
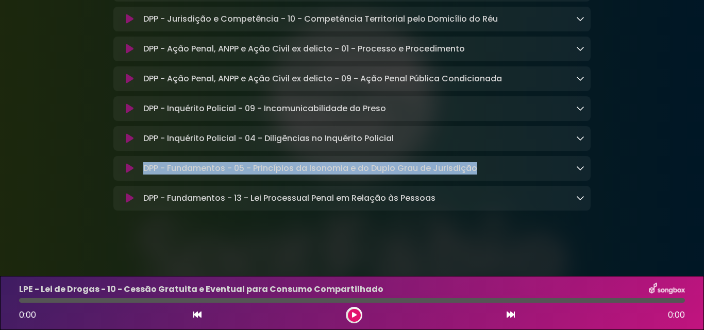
drag, startPoint x: 143, startPoint y: 164, endPoint x: 495, endPoint y: 167, distance: 352.1
click at [495, 167] on div "DPP - Fundamentos - 05 - Princípios da Isonomia e do Duplo Grau de Jurisdição L…" at bounding box center [361, 168] width 445 height 12
click at [583, 168] on icon at bounding box center [580, 168] width 8 height 8
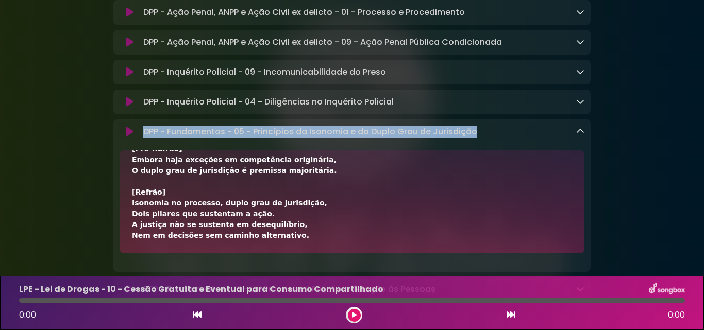
scroll to position [1214, 0]
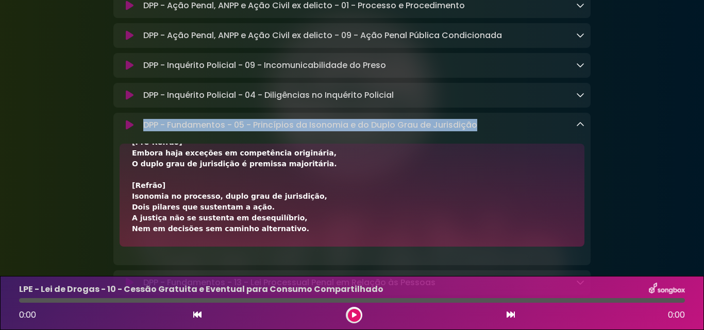
drag, startPoint x: 130, startPoint y: 204, endPoint x: 288, endPoint y: 250, distance: 164.4
click at [288, 247] on div "[Verso 1] No processo penal, a isonomia impõe igualdade formal, Partes têm os m…" at bounding box center [352, 195] width 465 height 103
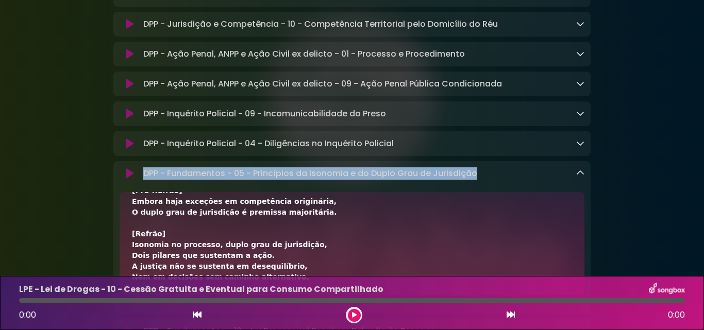
scroll to position [1163, 0]
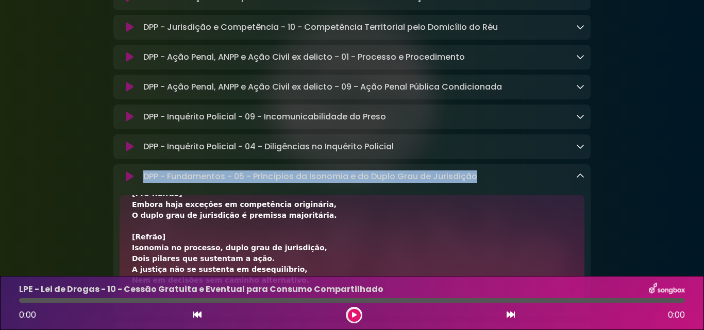
click at [579, 180] on icon at bounding box center [580, 176] width 8 height 8
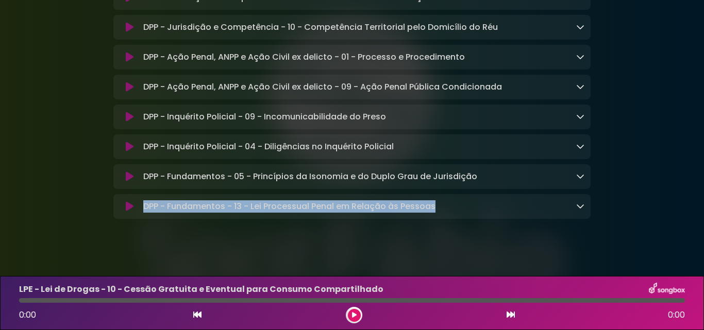
drag, startPoint x: 144, startPoint y: 229, endPoint x: 463, endPoint y: 230, distance: 319.1
click at [463, 213] on div "DPP - Fundamentos - 13 - Lei Processual Penal em Relação às Pessoas Loading Tra…" at bounding box center [361, 207] width 445 height 12
click at [581, 210] on icon at bounding box center [580, 206] width 8 height 8
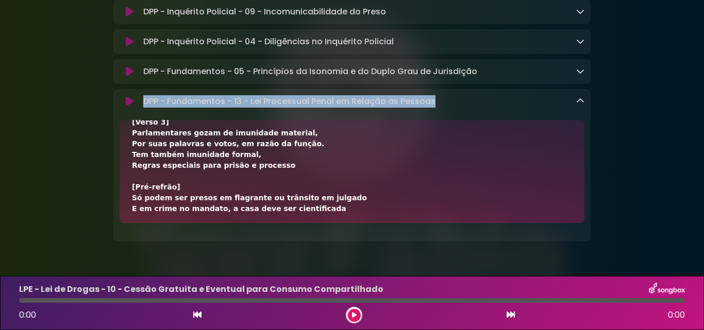
scroll to position [430, 0]
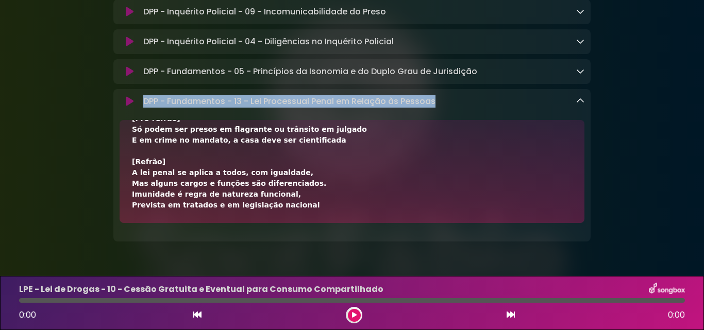
drag, startPoint x: 130, startPoint y: 157, endPoint x: 331, endPoint y: 215, distance: 208.8
click at [331, 215] on div "[Verso 1] Sujeito ativo é quem pratica o delito, Sujeito passivo é a vítima do …" at bounding box center [352, 171] width 465 height 103
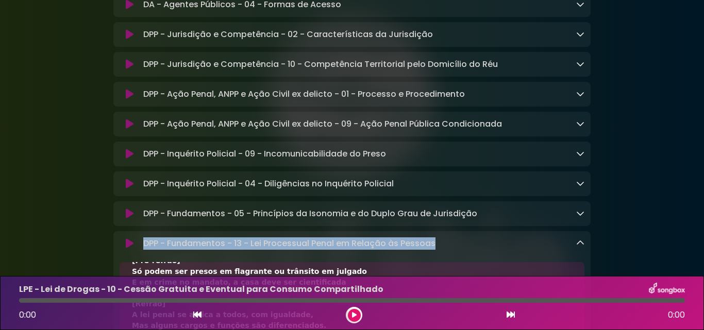
scroll to position [1268, 0]
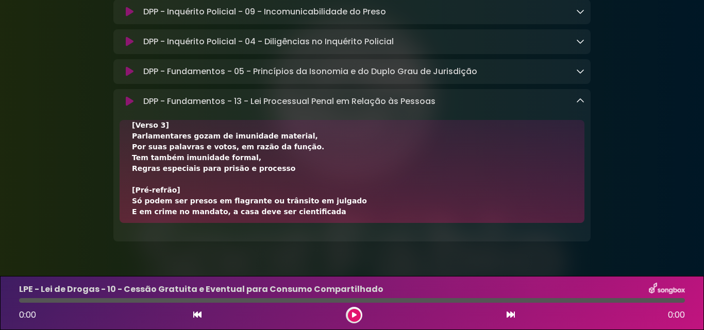
scroll to position [355, 0]
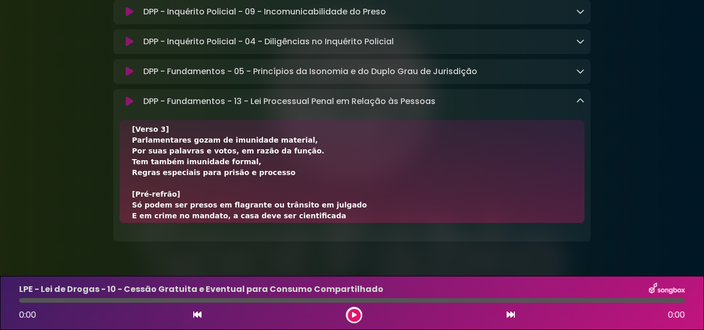
click at [331, 185] on div "[Verso 1] Sujeito ativo é quem pratica o delito, Sujeito passivo é a vítima do …" at bounding box center [352, 32] width 440 height 509
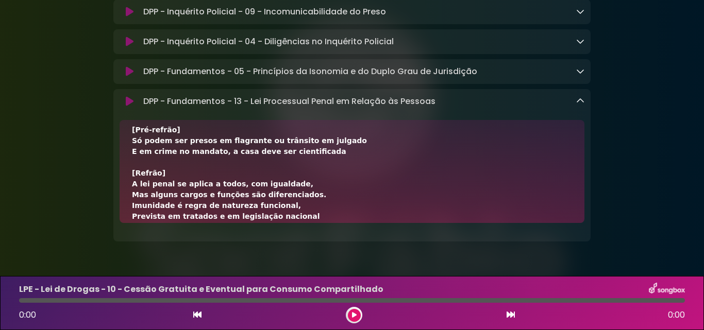
scroll to position [430, 0]
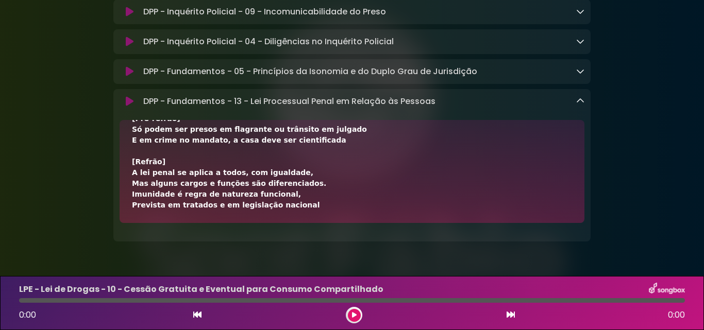
drag, startPoint x: 131, startPoint y: 155, endPoint x: 296, endPoint y: 226, distance: 179.2
click at [296, 223] on div "[Verso 1] Sujeito ativo é quem pratica o delito, Sujeito passivo é a vítima do …" at bounding box center [352, 171] width 465 height 103
click at [580, 105] on icon at bounding box center [580, 101] width 8 height 8
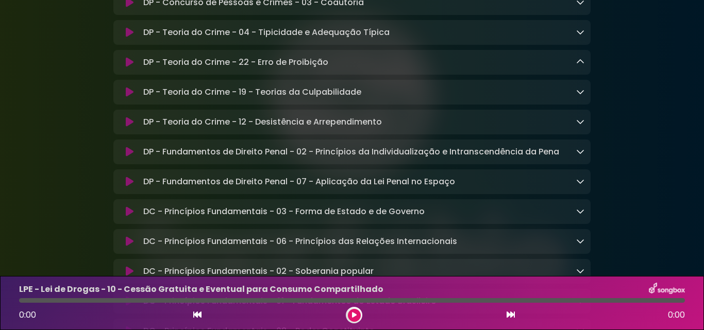
scroll to position [522, 0]
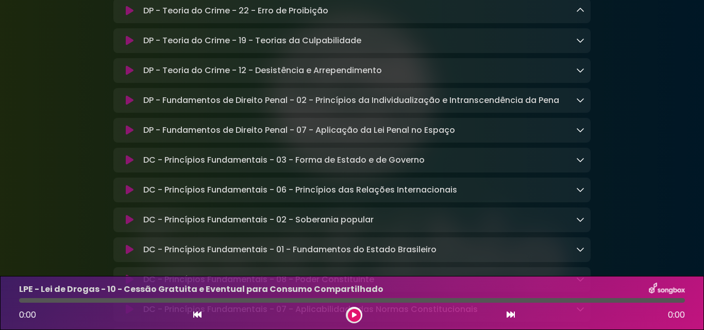
click at [580, 254] on icon at bounding box center [580, 249] width 8 height 8
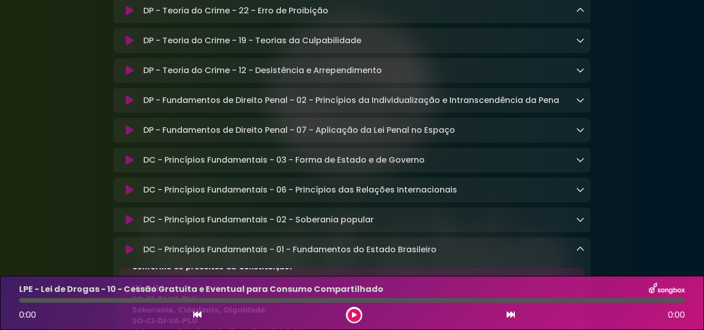
click at [584, 254] on icon at bounding box center [580, 249] width 8 height 8
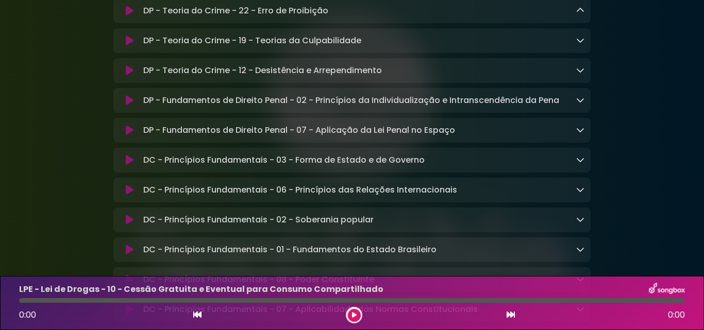
click at [584, 254] on icon at bounding box center [580, 249] width 8 height 8
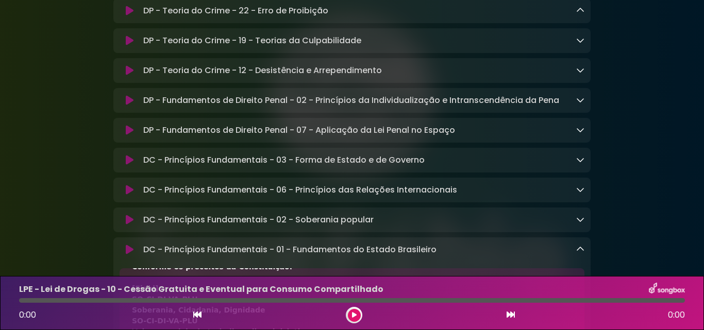
click at [378, 256] on p "DC - Princípios Fundamentais - 01 - Fundamentos do Estado Brasileiro Loading Tr…" at bounding box center [289, 250] width 293 height 12
click at [364, 256] on p "DC - Princípios Fundamentais - 01 - Fundamentos do Estado Brasileiro Loading Tr…" at bounding box center [289, 250] width 293 height 12
click at [126, 255] on icon at bounding box center [130, 250] width 8 height 10
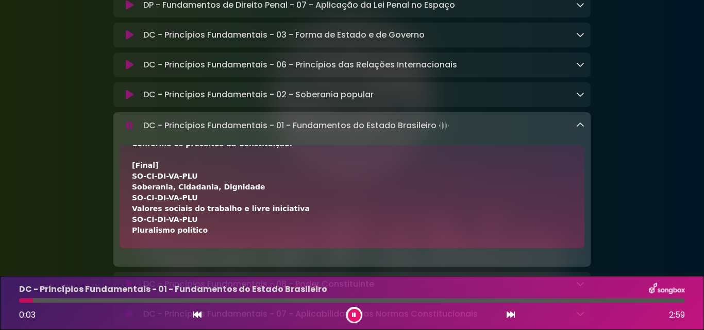
scroll to position [676, 0]
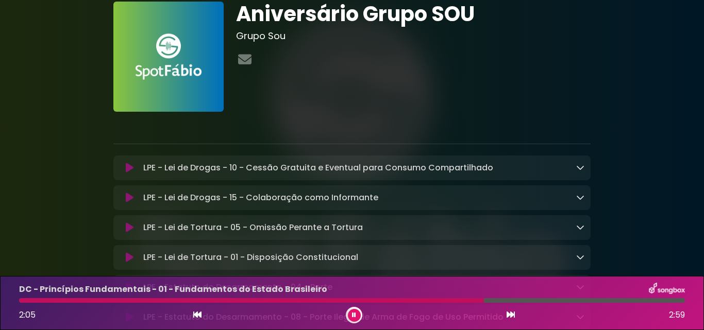
scroll to position [52, 0]
